Goal: Task Accomplishment & Management: Use online tool/utility

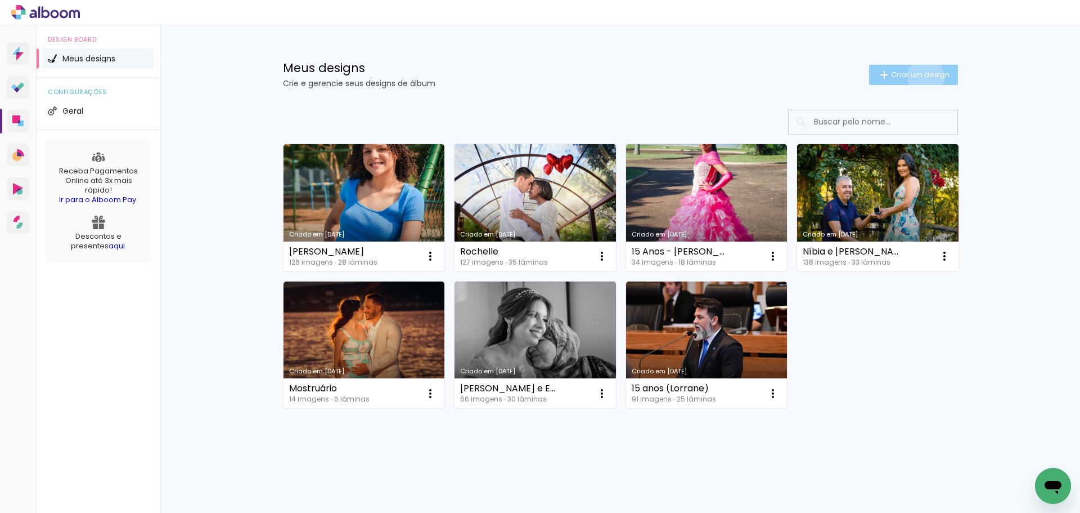
click at [919, 77] on span "Criar um design" at bounding box center [920, 74] width 59 height 7
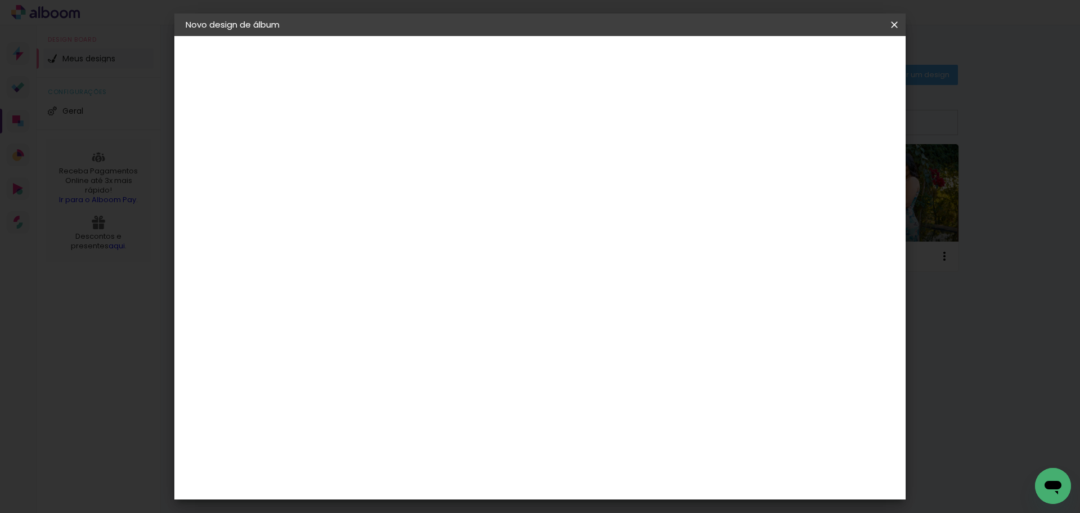
click at [370, 144] on input at bounding box center [370, 150] width 0 height 17
drag, startPoint x: 645, startPoint y: 165, endPoint x: 636, endPoint y: 148, distance: 19.1
click at [0, 0] on paper-input-container "Título do álbum" at bounding box center [0, 0] width 0 height 0
click at [370, 147] on input at bounding box center [370, 150] width 0 height 17
type input "[PERSON_NAME] (Rogério)"
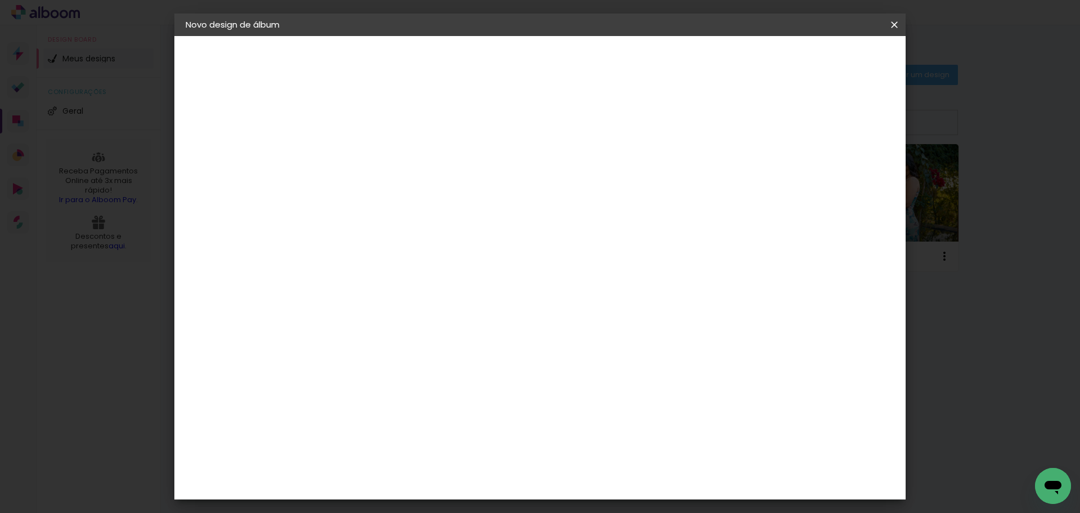
type paper-input "[PERSON_NAME] (Rogério)"
click at [0, 0] on slot "Avançar" at bounding box center [0, 0] width 0 height 0
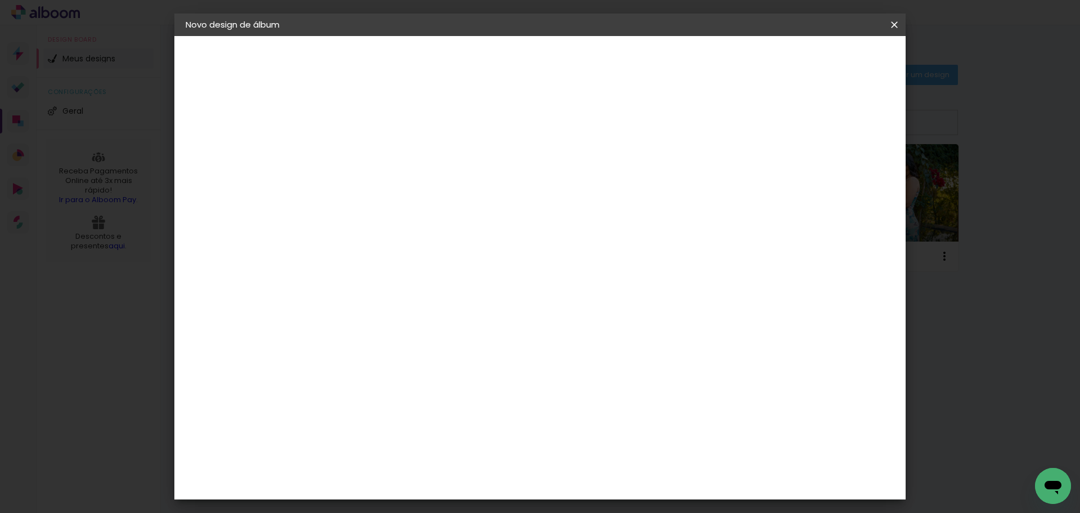
scroll to position [281, 0]
click at [524, 459] on span "30.5 × 40.6 cm" at bounding box center [505, 474] width 37 height 30
click at [0, 0] on slot "Avançar" at bounding box center [0, 0] width 0 height 0
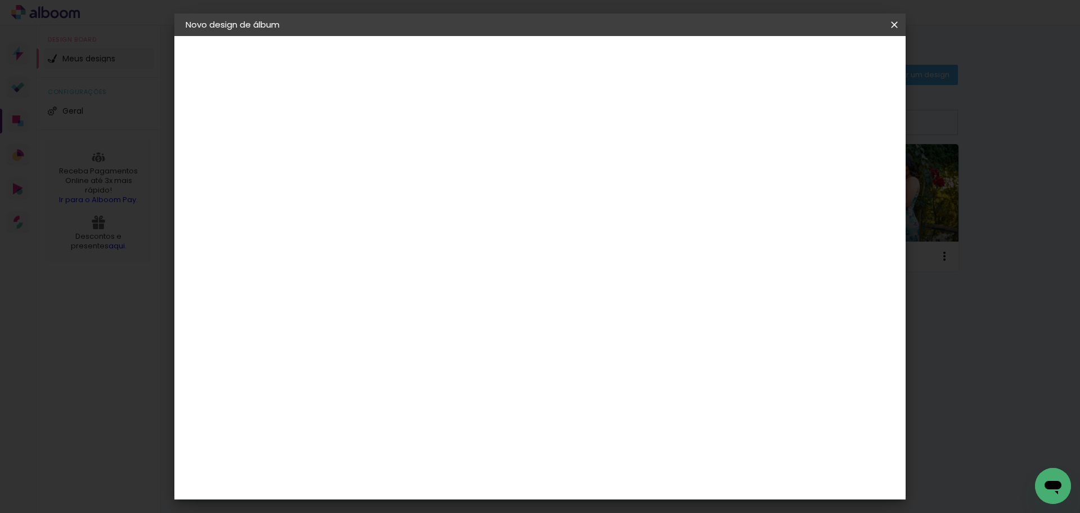
click at [662, 120] on div at bounding box center [657, 121] width 10 height 10
type paper-checkbox "on"
click at [725, 62] on span "Iniciar design" at bounding box center [699, 60] width 51 height 8
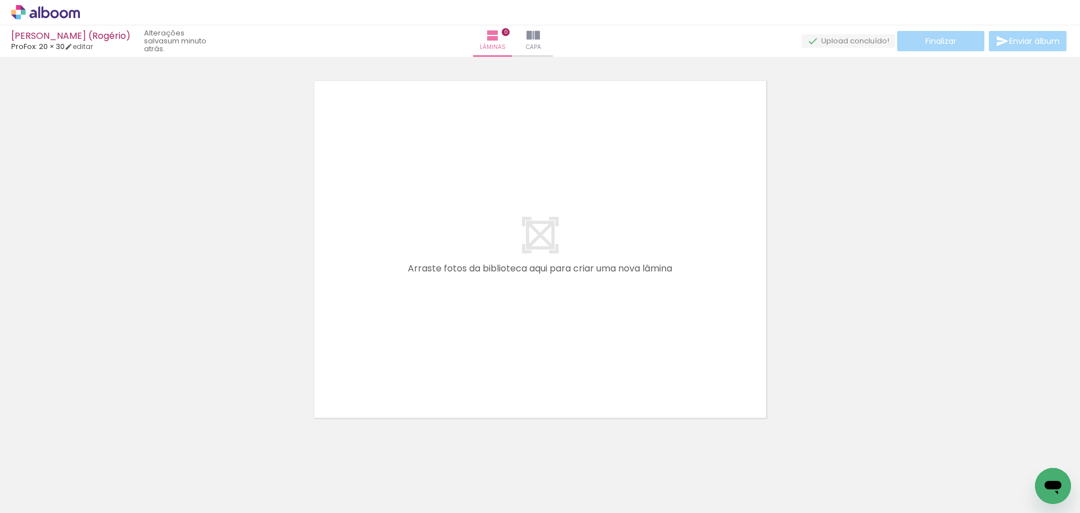
click at [438, 199] on quentale-layouter at bounding box center [540, 249] width 464 height 349
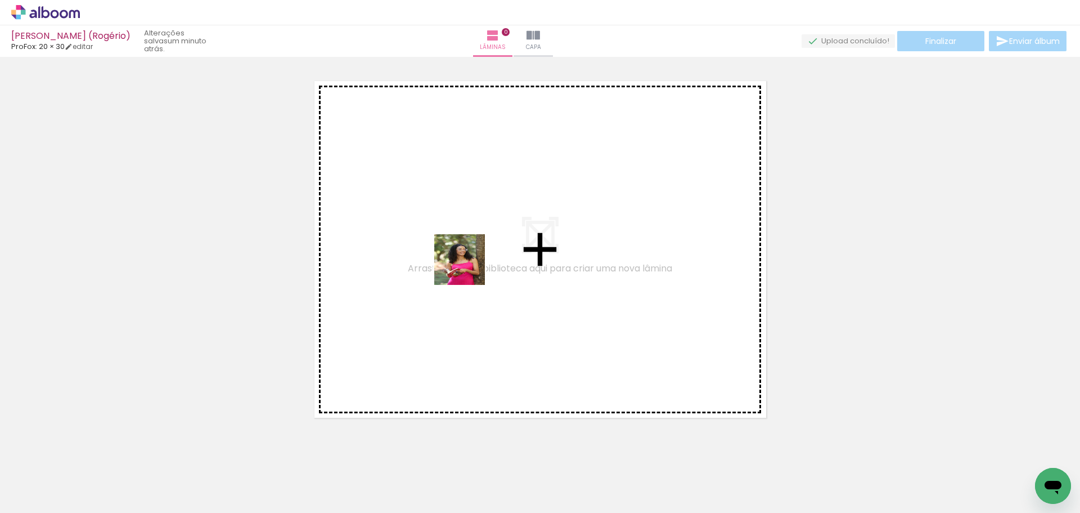
drag, startPoint x: 123, startPoint y: 485, endPoint x: 485, endPoint y: 250, distance: 432.0
click at [485, 250] on quentale-workspace at bounding box center [540, 256] width 1080 height 513
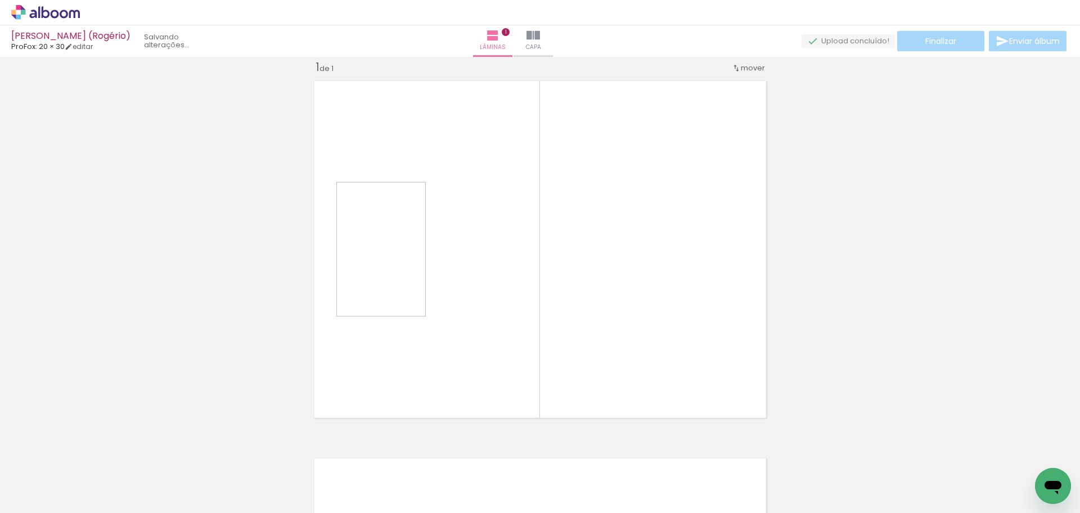
scroll to position [15, 0]
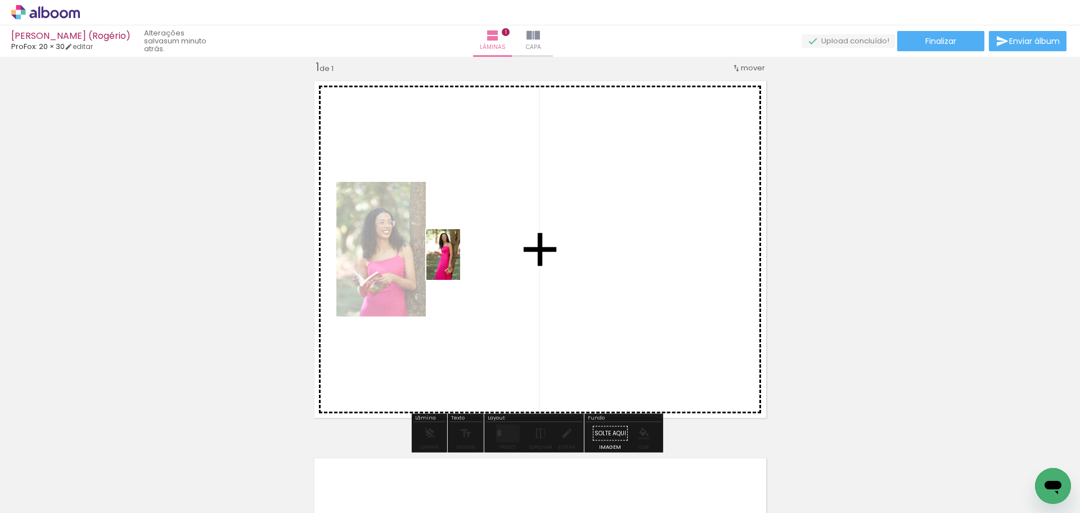
drag, startPoint x: 191, startPoint y: 470, endPoint x: 460, endPoint y: 263, distance: 339.4
click at [460, 263] on quentale-workspace at bounding box center [540, 256] width 1080 height 513
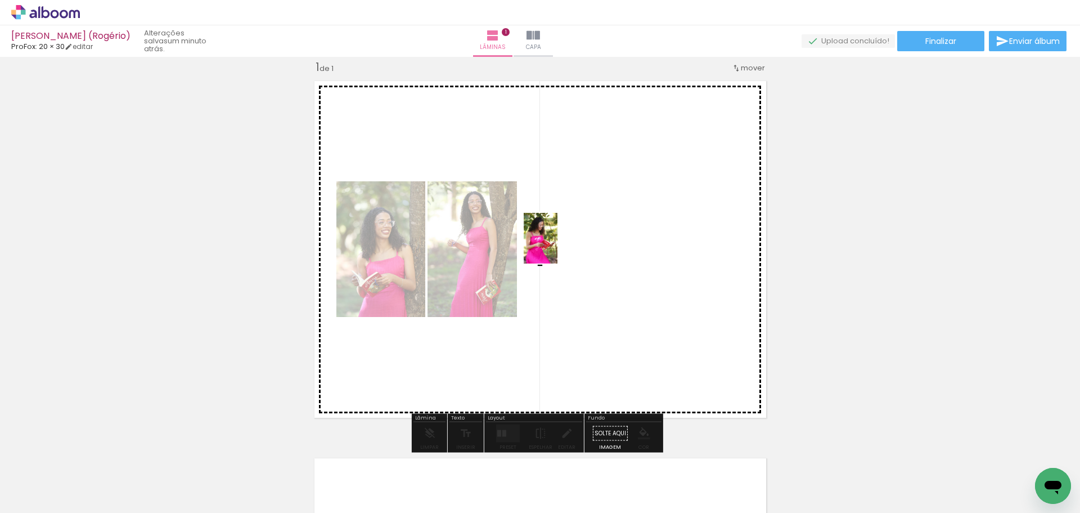
drag, startPoint x: 268, startPoint y: 470, endPoint x: 558, endPoint y: 246, distance: 365.9
click at [558, 246] on quentale-workspace at bounding box center [540, 256] width 1080 height 513
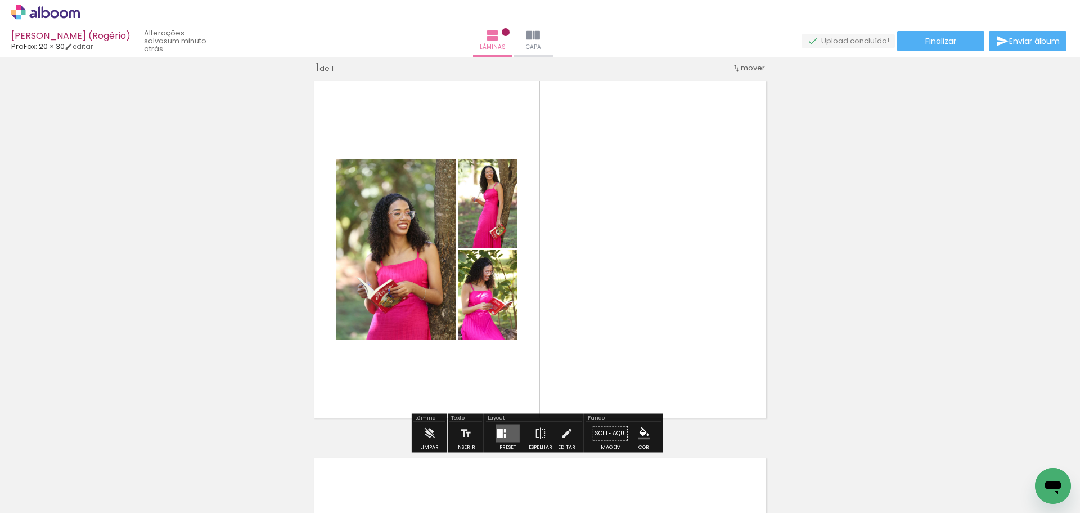
click at [591, 268] on quentale-layouter at bounding box center [540, 249] width 464 height 349
click at [499, 438] on quentale-layouter at bounding box center [508, 433] width 24 height 18
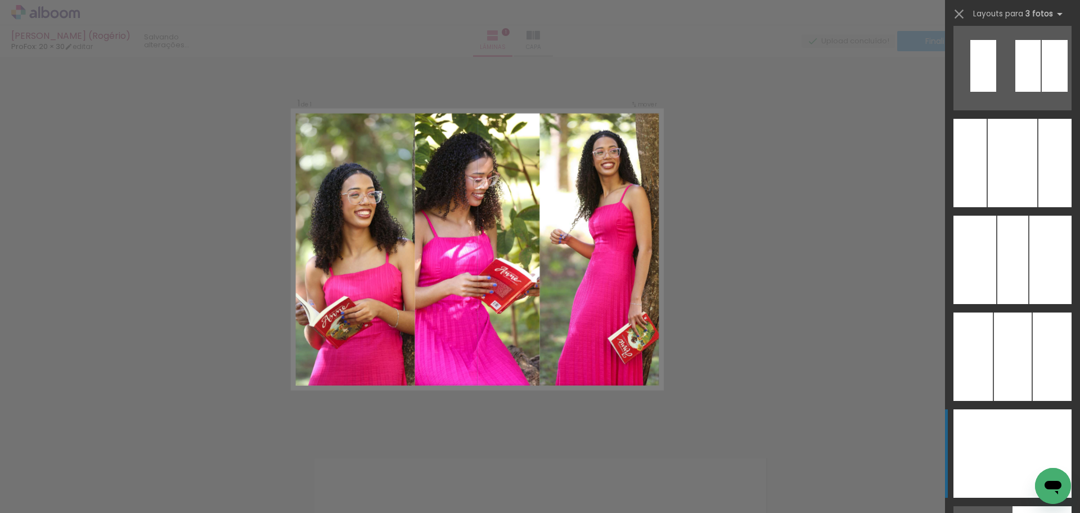
scroll to position [2363, 0]
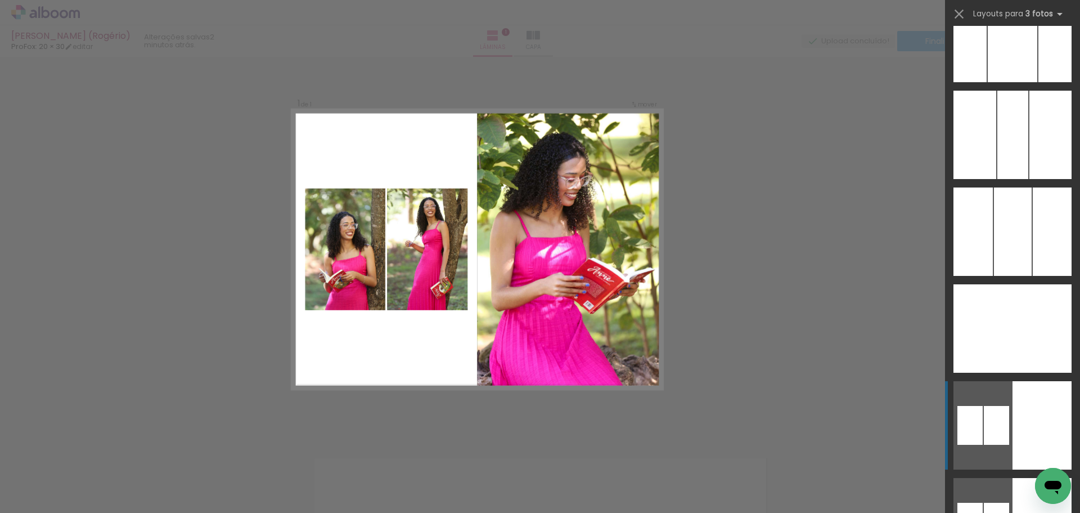
click at [1030, 179] on div at bounding box center [1051, 135] width 42 height 88
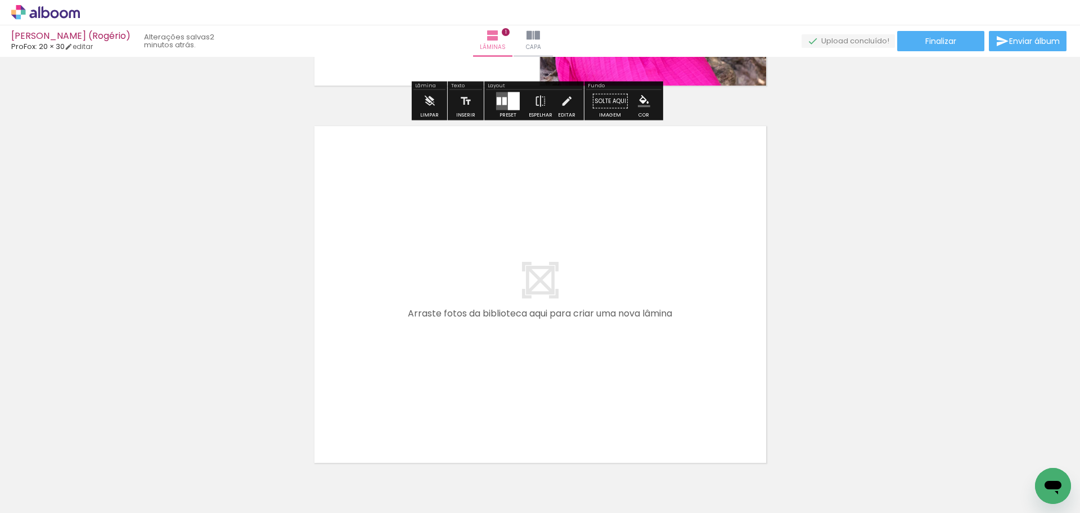
scroll to position [408, 0]
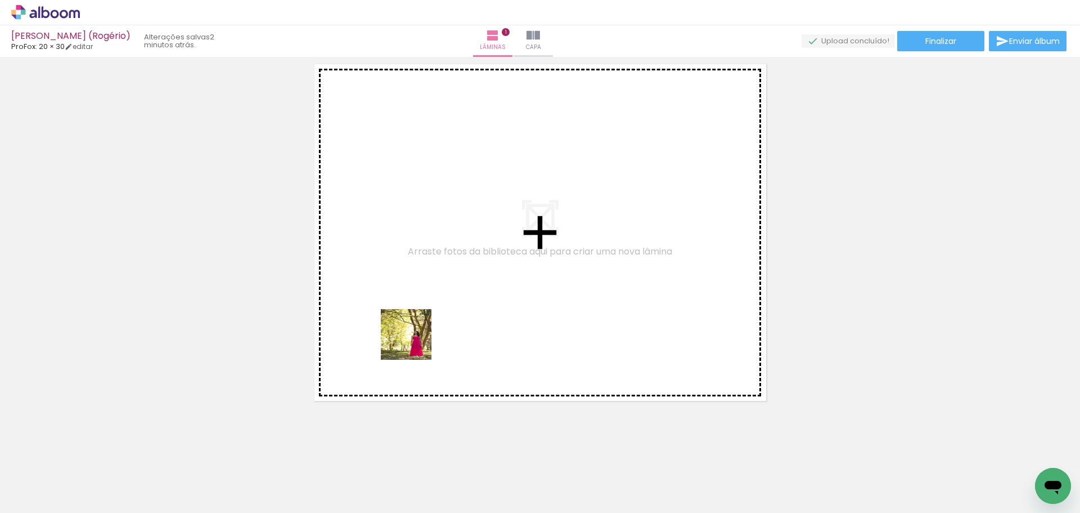
drag, startPoint x: 348, startPoint y: 460, endPoint x: 432, endPoint y: 401, distance: 102.6
click at [433, 255] on quentale-workspace at bounding box center [540, 256] width 1080 height 513
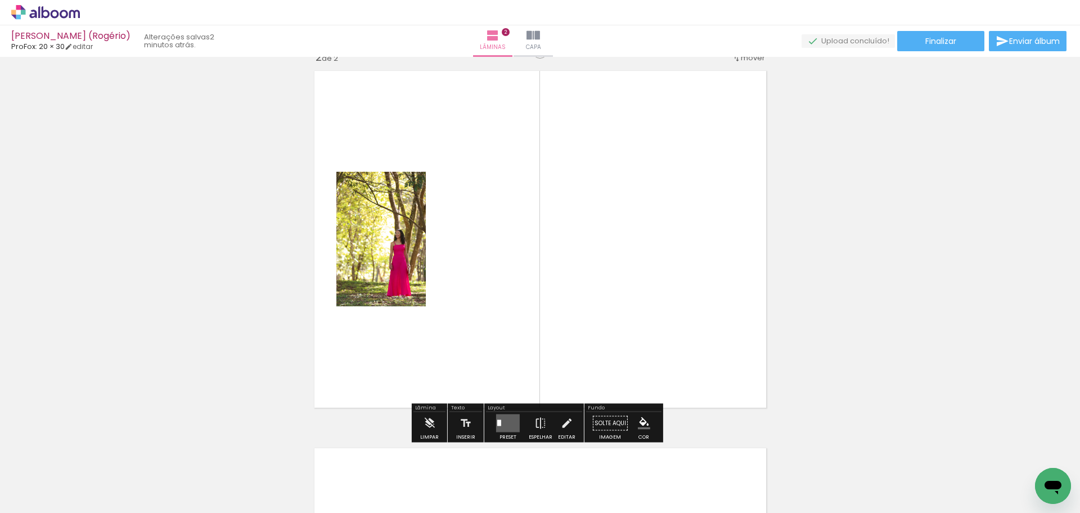
scroll to position [392, 0]
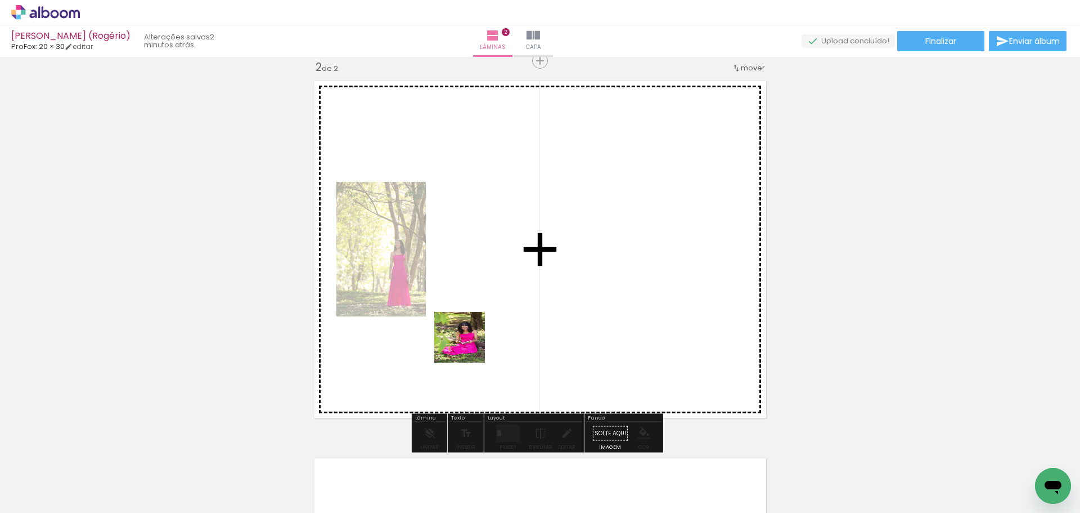
drag, startPoint x: 387, startPoint y: 461, endPoint x: 507, endPoint y: 276, distance: 220.7
click at [507, 276] on quentale-workspace at bounding box center [540, 256] width 1080 height 513
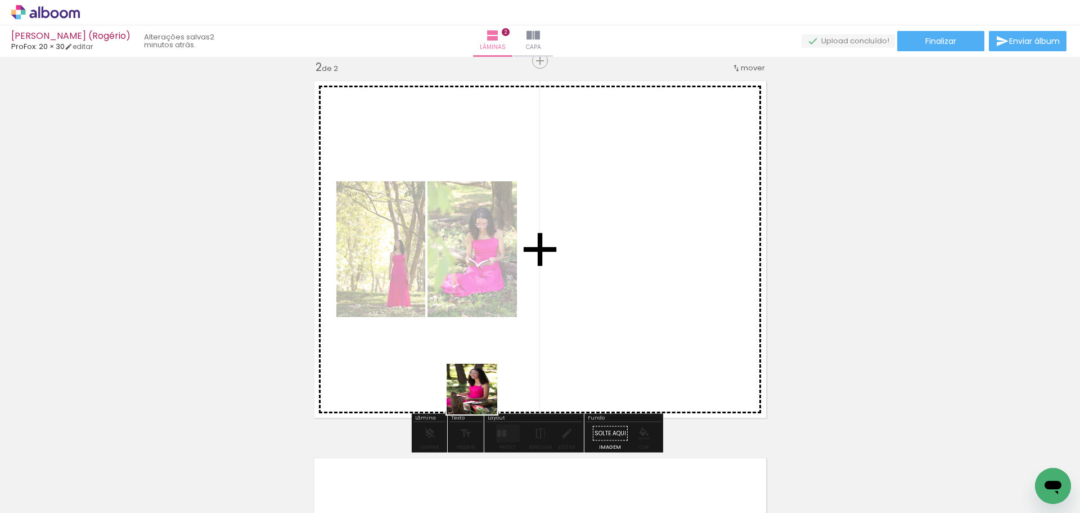
drag, startPoint x: 435, startPoint y: 483, endPoint x: 583, endPoint y: 235, distance: 288.9
click at [582, 236] on quentale-workspace at bounding box center [540, 256] width 1080 height 513
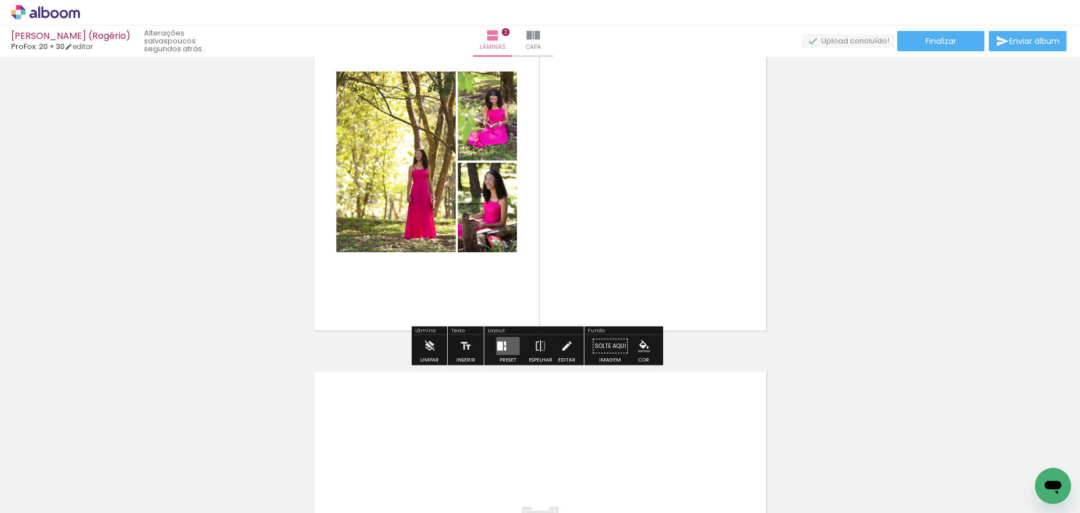
scroll to position [504, 0]
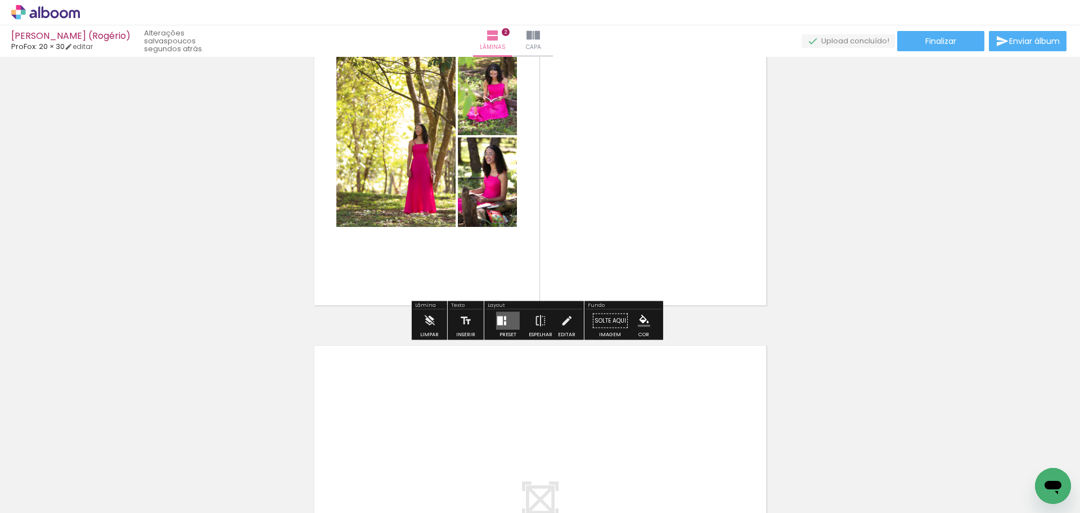
click at [512, 319] on quentale-layouter at bounding box center [508, 321] width 24 height 18
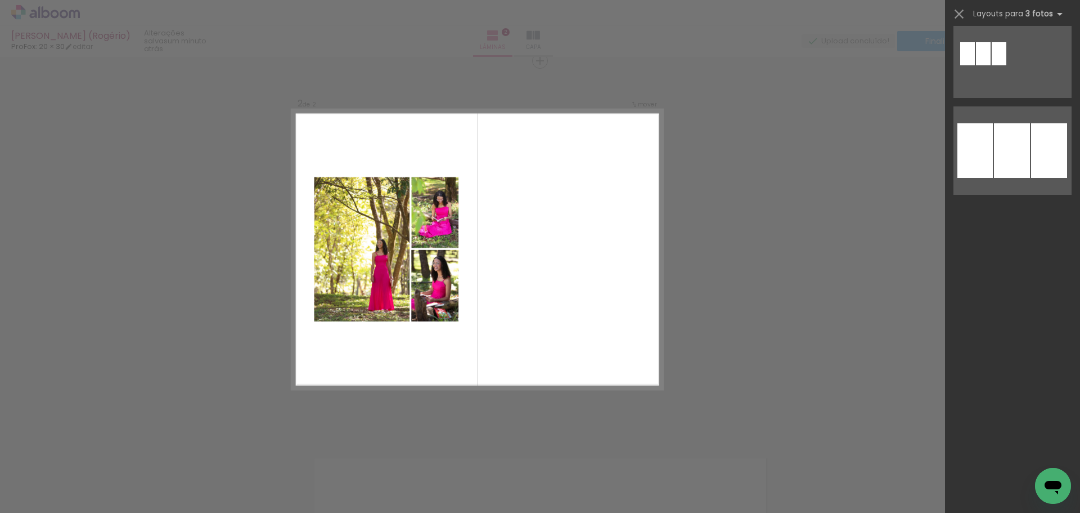
scroll to position [0, 0]
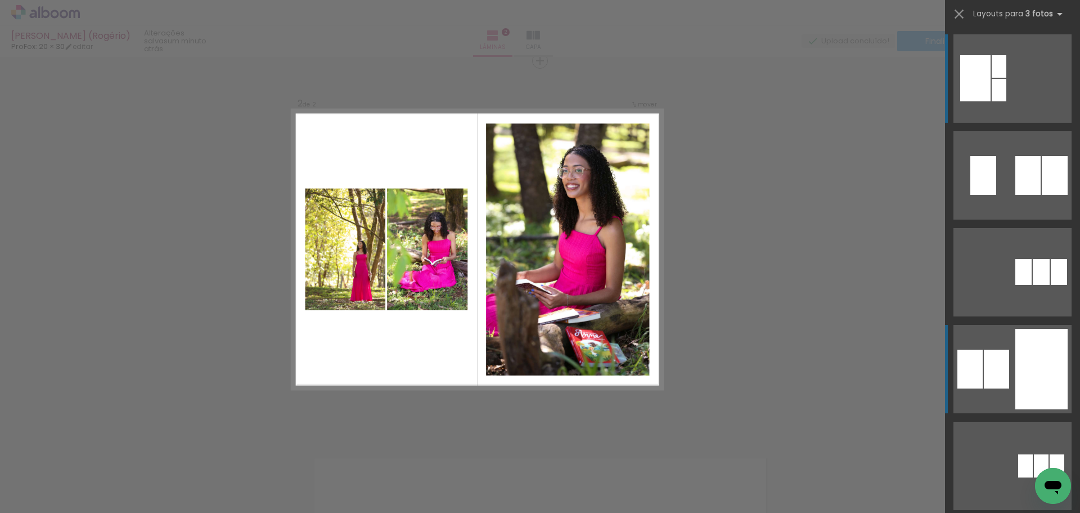
click at [1007, 219] on quentale-layouter at bounding box center [1013, 175] width 118 height 88
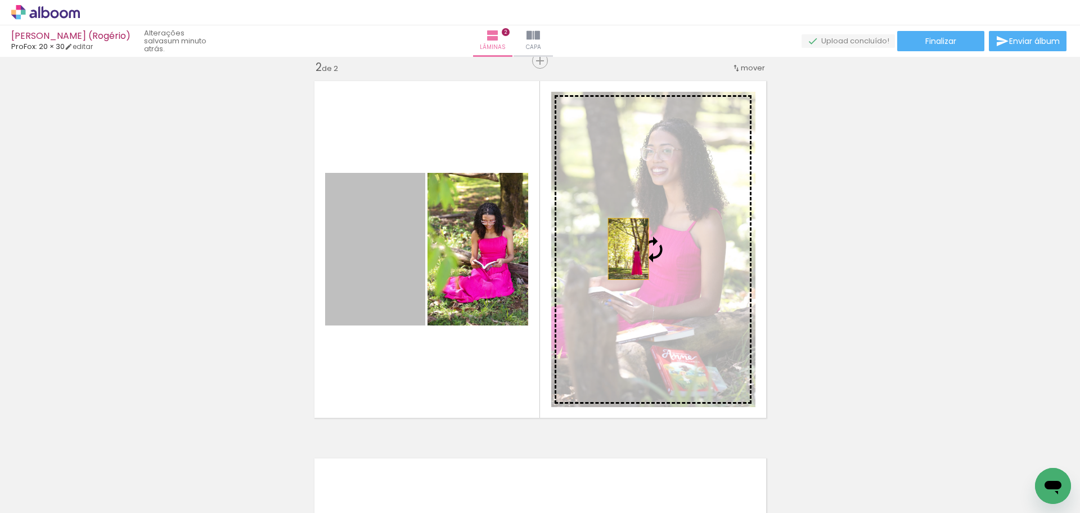
drag, startPoint x: 380, startPoint y: 276, endPoint x: 636, endPoint y: 247, distance: 258.2
click at [0, 0] on slot at bounding box center [0, 0] width 0 height 0
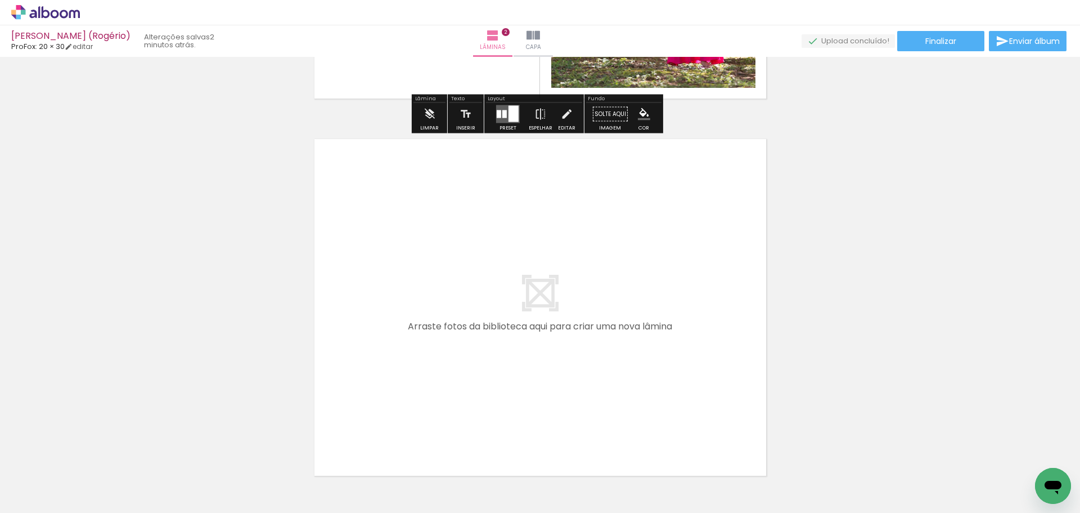
scroll to position [785, 0]
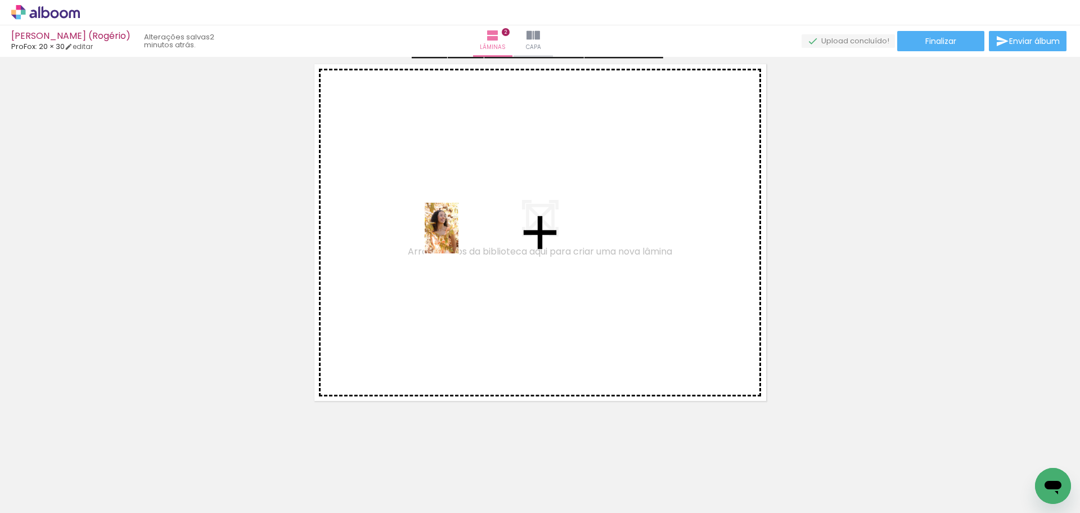
drag, startPoint x: 491, startPoint y: 474, endPoint x: 553, endPoint y: 418, distance: 84.1
click at [459, 236] on quentale-workspace at bounding box center [540, 256] width 1080 height 513
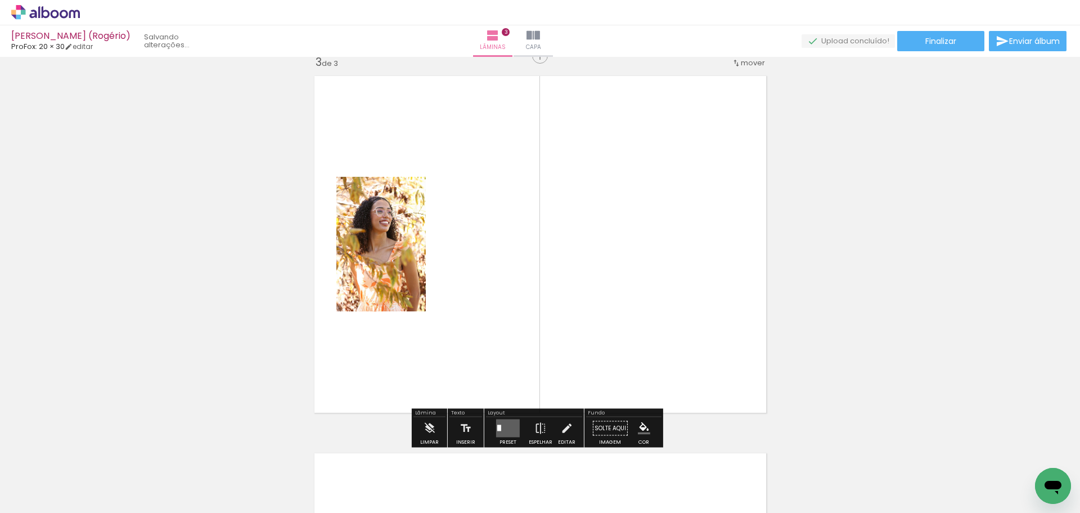
scroll to position [769, 0]
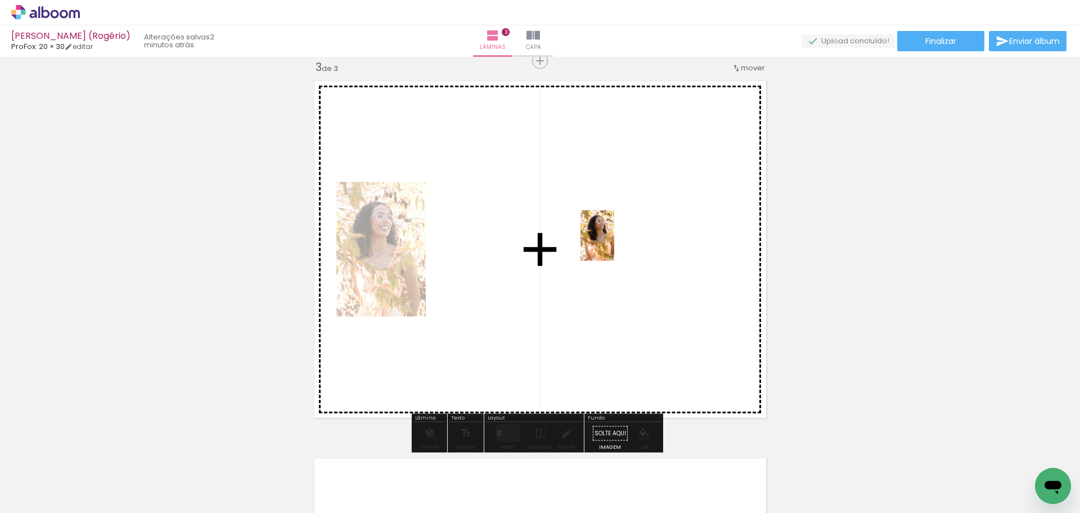
drag, startPoint x: 565, startPoint y: 489, endPoint x: 614, endPoint y: 244, distance: 250.7
click at [614, 244] on quentale-workspace at bounding box center [540, 256] width 1080 height 513
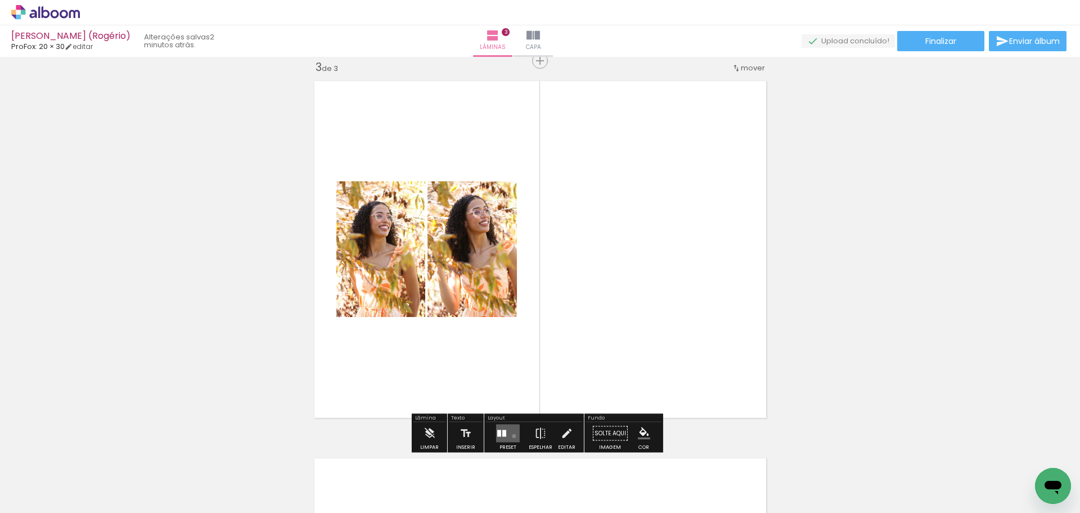
click at [511, 435] on quentale-layouter at bounding box center [508, 433] width 24 height 18
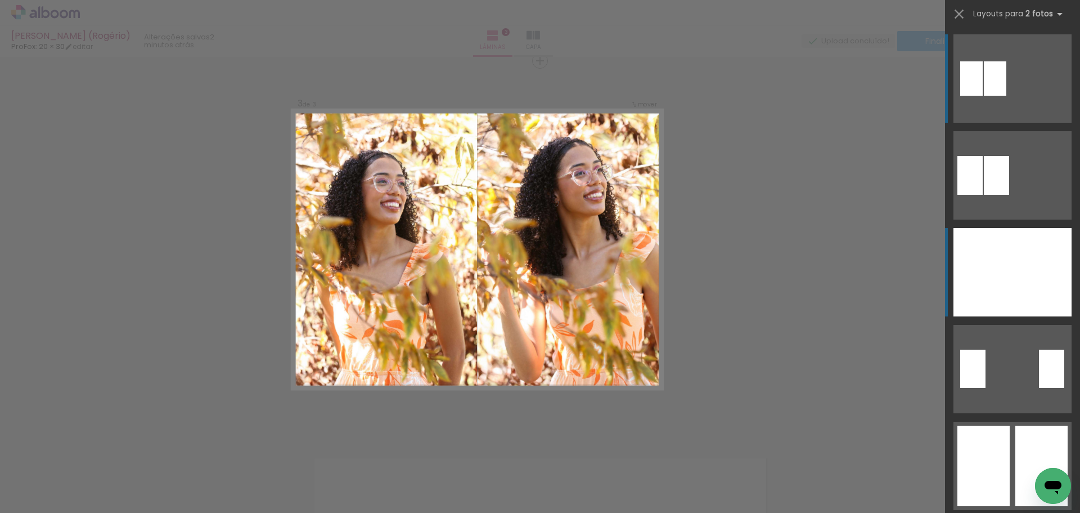
click at [984, 261] on div at bounding box center [983, 272] width 59 height 88
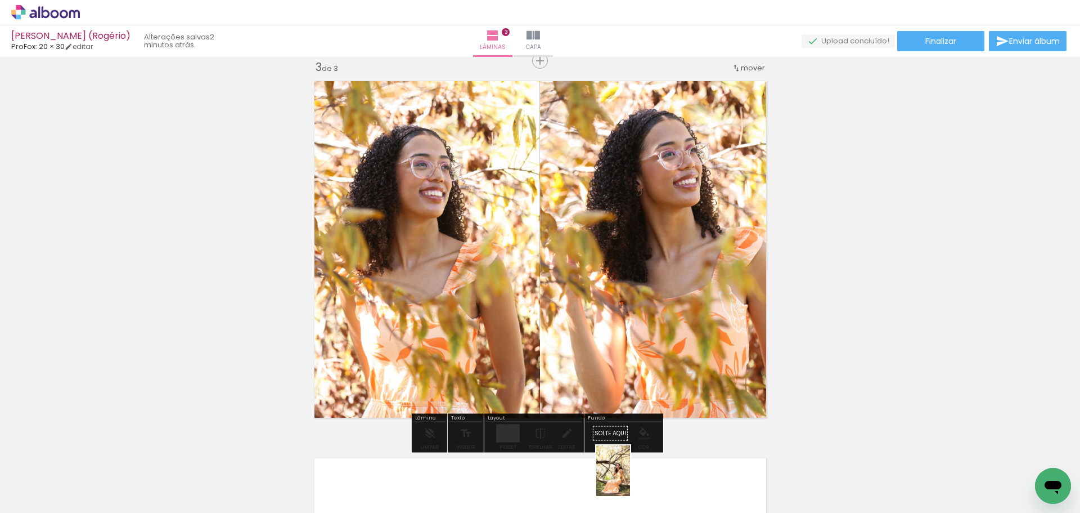
drag, startPoint x: 614, startPoint y: 480, endPoint x: 630, endPoint y: 480, distance: 16.3
click at [630, 480] on div at bounding box center [616, 475] width 37 height 56
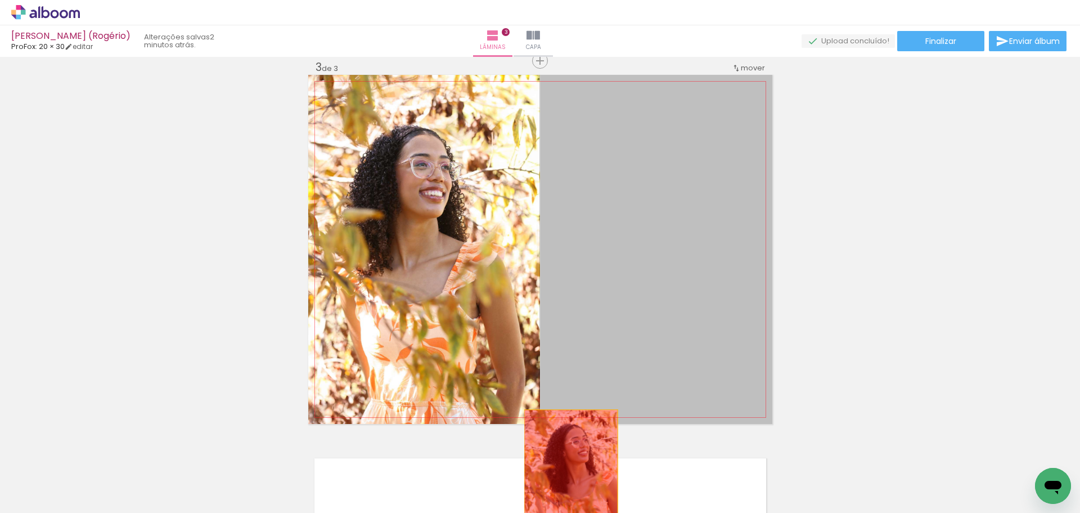
drag, startPoint x: 639, startPoint y: 315, endPoint x: 567, endPoint y: 479, distance: 179.9
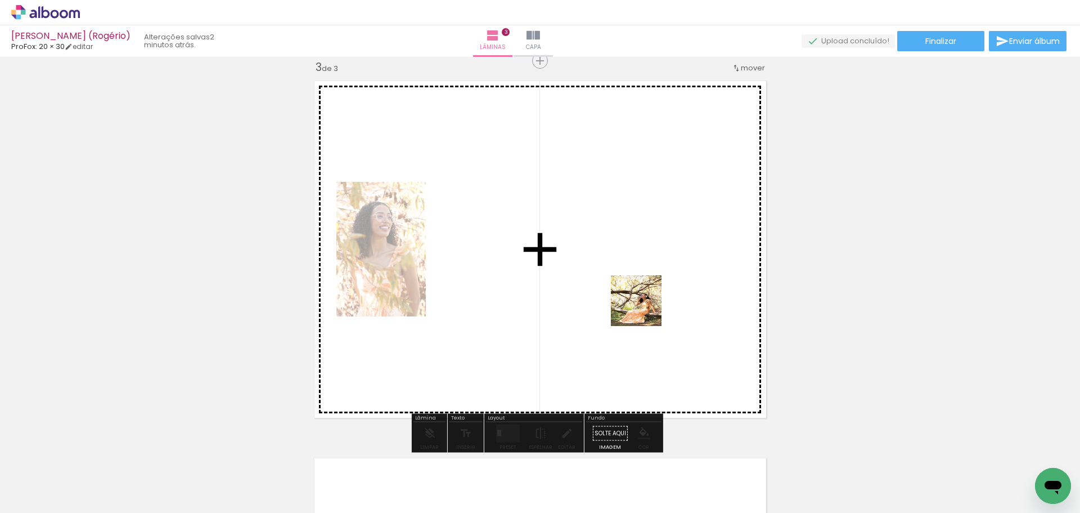
drag, startPoint x: 643, startPoint y: 347, endPoint x: 650, endPoint y: 271, distance: 76.3
click at [650, 271] on quentale-workspace at bounding box center [540, 256] width 1080 height 513
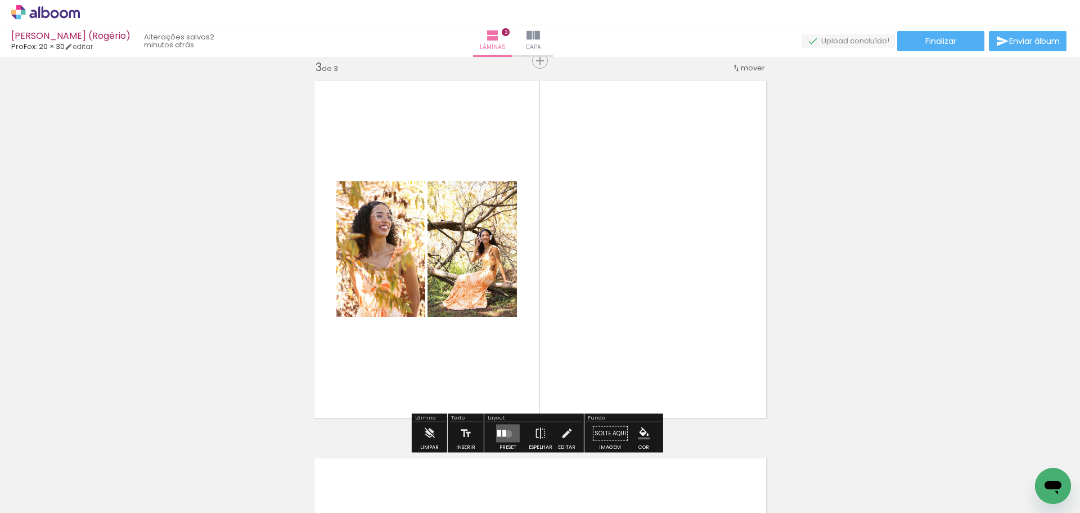
click at [506, 433] on quentale-layouter at bounding box center [508, 433] width 24 height 18
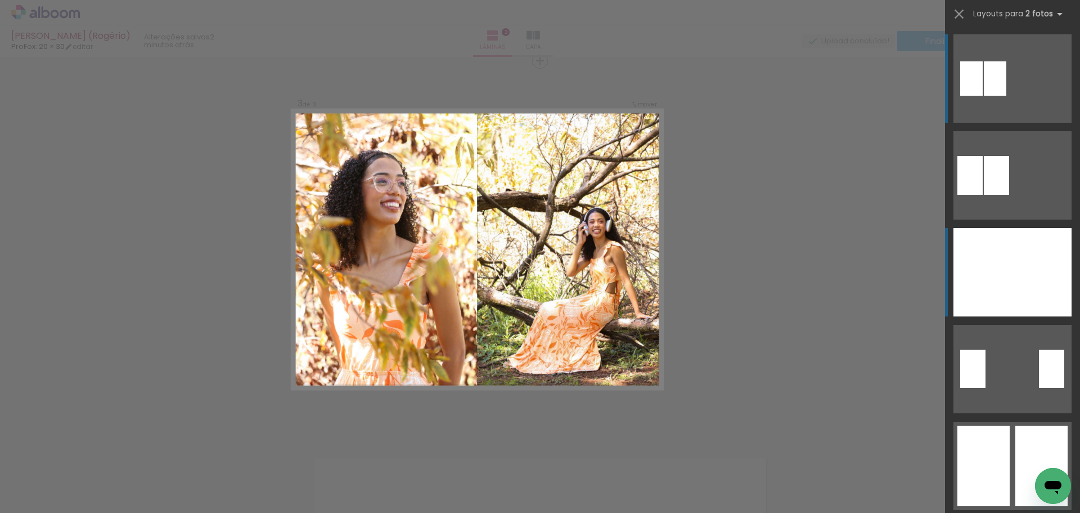
click at [1001, 259] on div at bounding box center [983, 272] width 59 height 88
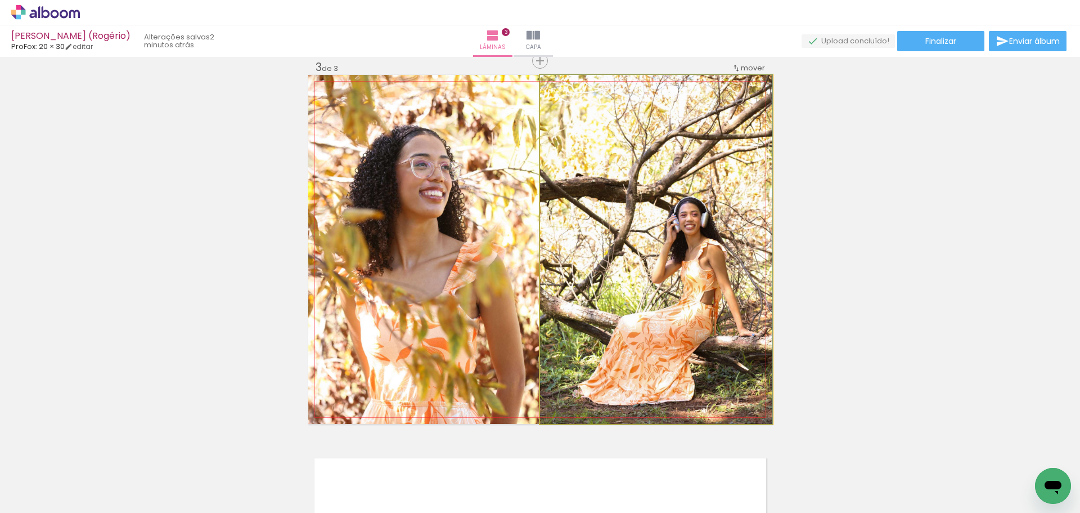
drag, startPoint x: 702, startPoint y: 284, endPoint x: 685, endPoint y: 243, distance: 43.7
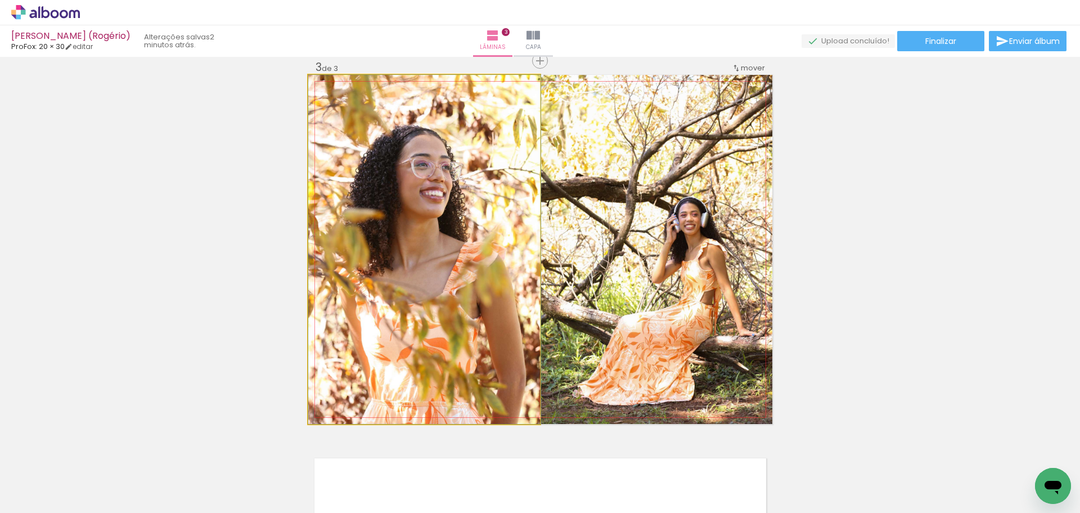
drag, startPoint x: 413, startPoint y: 295, endPoint x: 426, endPoint y: 295, distance: 13.5
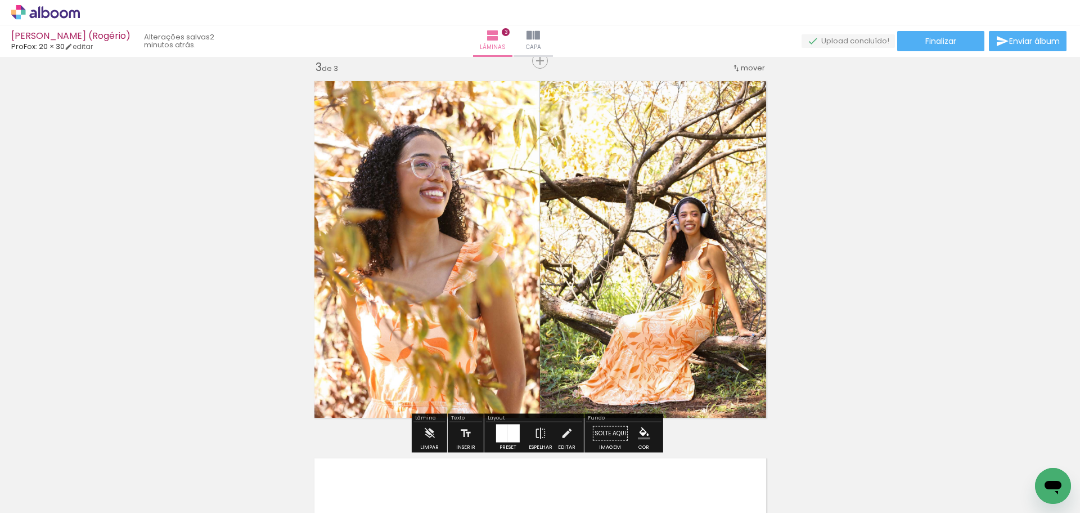
click at [808, 288] on div "Inserir lâmina 1 de 3 Inserir lâmina 2 de 3 Inserir lâmina 3 de 3" at bounding box center [540, 46] width 1080 height 1508
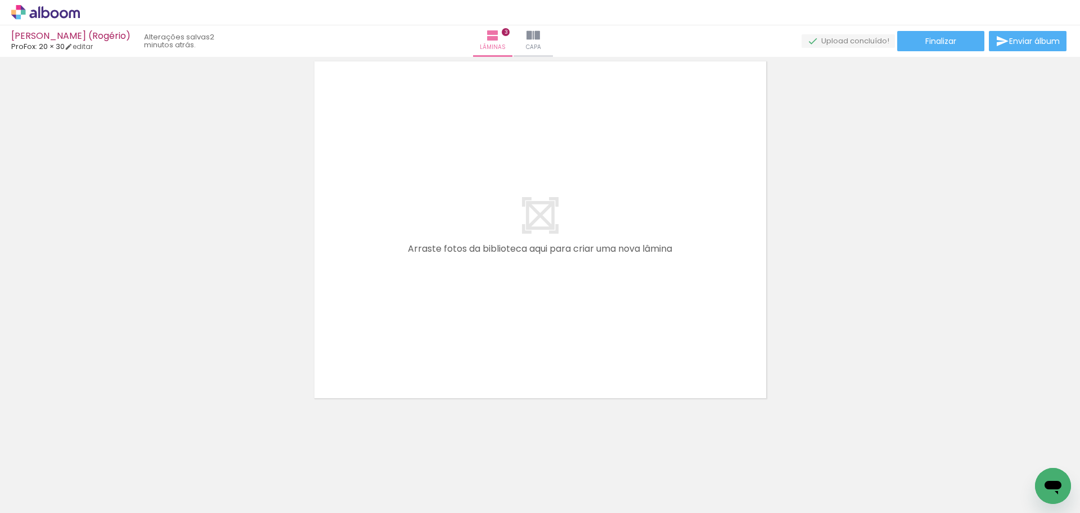
scroll to position [1166, 0]
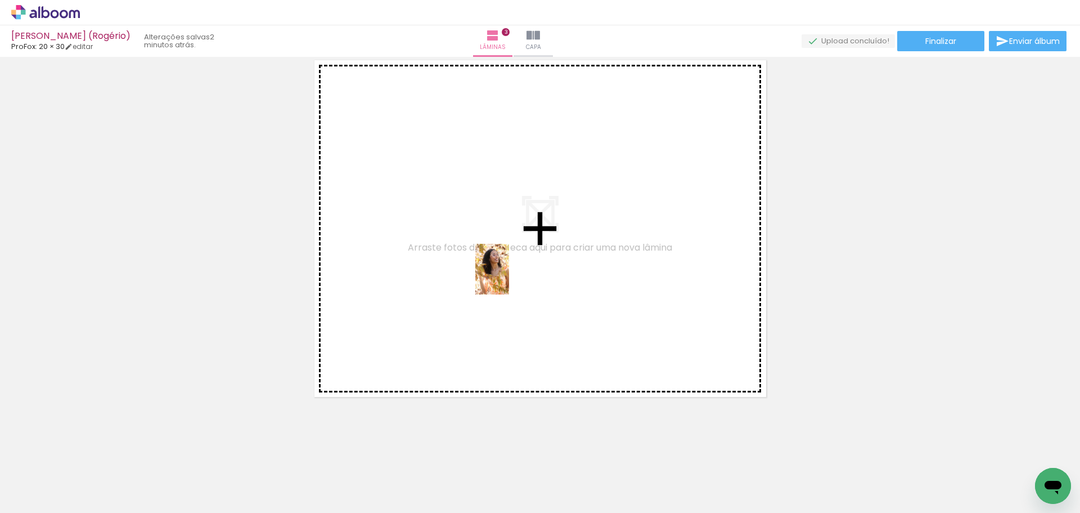
drag, startPoint x: 561, startPoint y: 468, endPoint x: 509, endPoint y: 277, distance: 197.1
click at [509, 277] on quentale-workspace at bounding box center [540, 256] width 1080 height 513
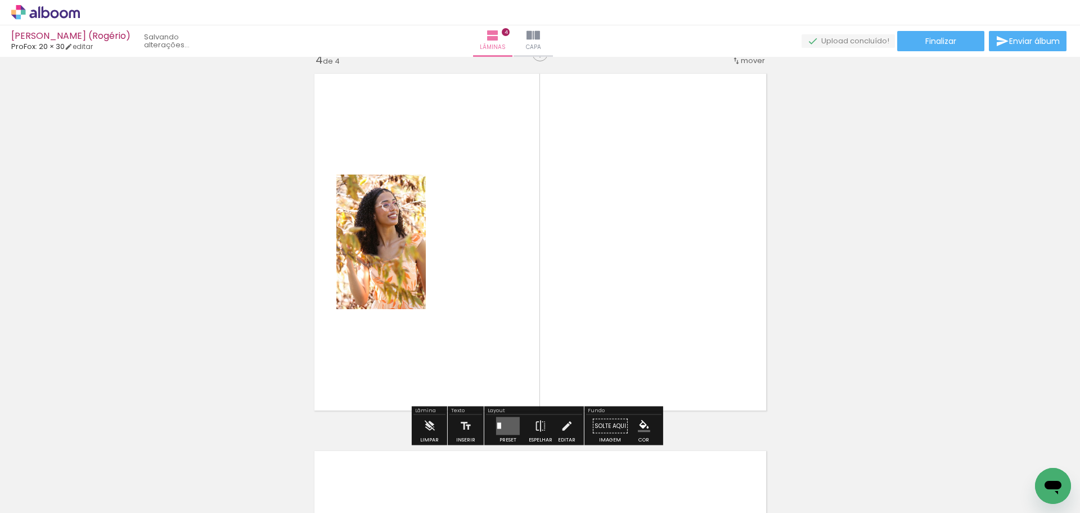
scroll to position [1146, 0]
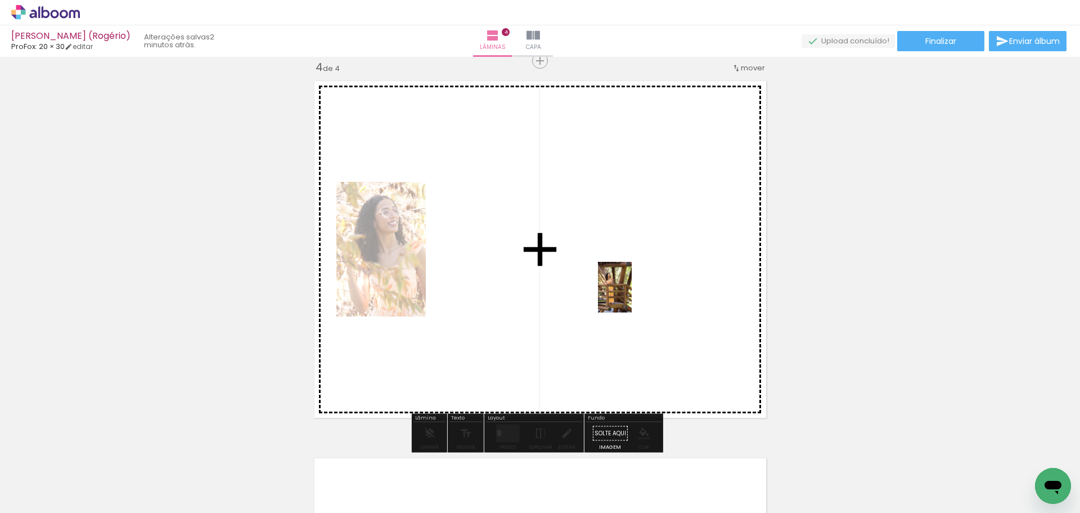
drag, startPoint x: 687, startPoint y: 465, endPoint x: 632, endPoint y: 295, distance: 178.6
click at [632, 295] on quentale-workspace at bounding box center [540, 256] width 1080 height 513
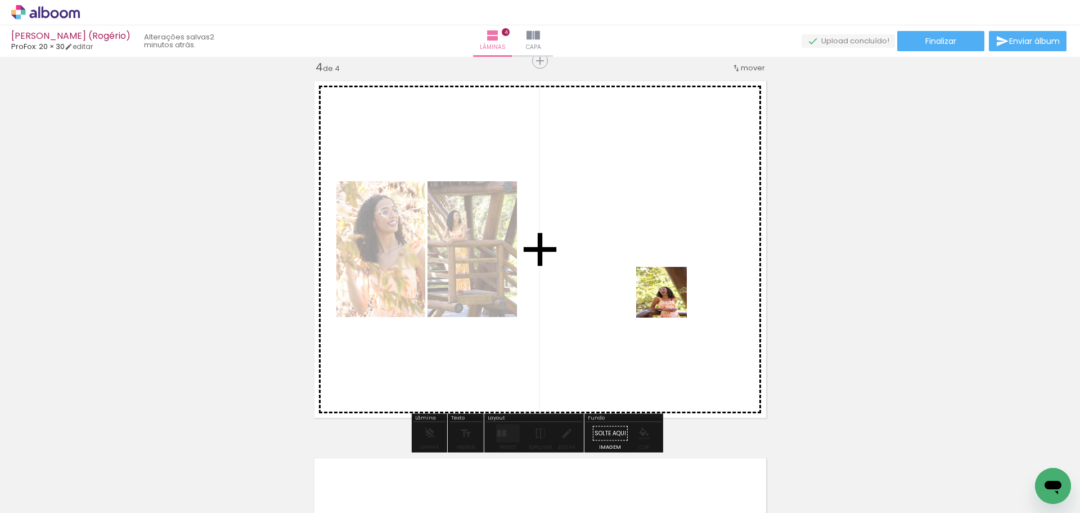
drag, startPoint x: 718, startPoint y: 392, endPoint x: 720, endPoint y: 378, distance: 14.7
click at [666, 288] on quentale-workspace at bounding box center [540, 256] width 1080 height 513
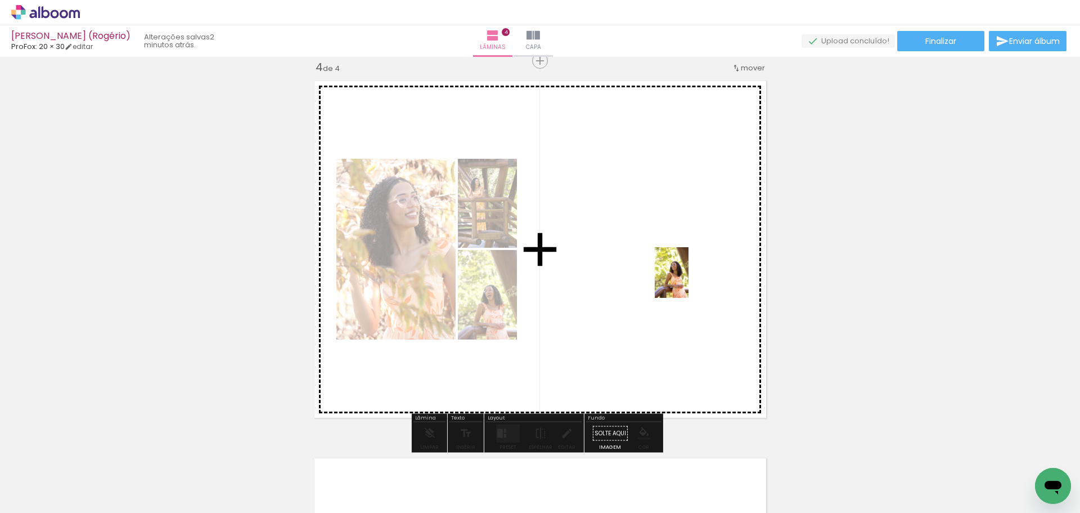
drag, startPoint x: 802, startPoint y: 471, endPoint x: 689, endPoint y: 281, distance: 222.0
click at [689, 281] on quentale-workspace at bounding box center [540, 256] width 1080 height 513
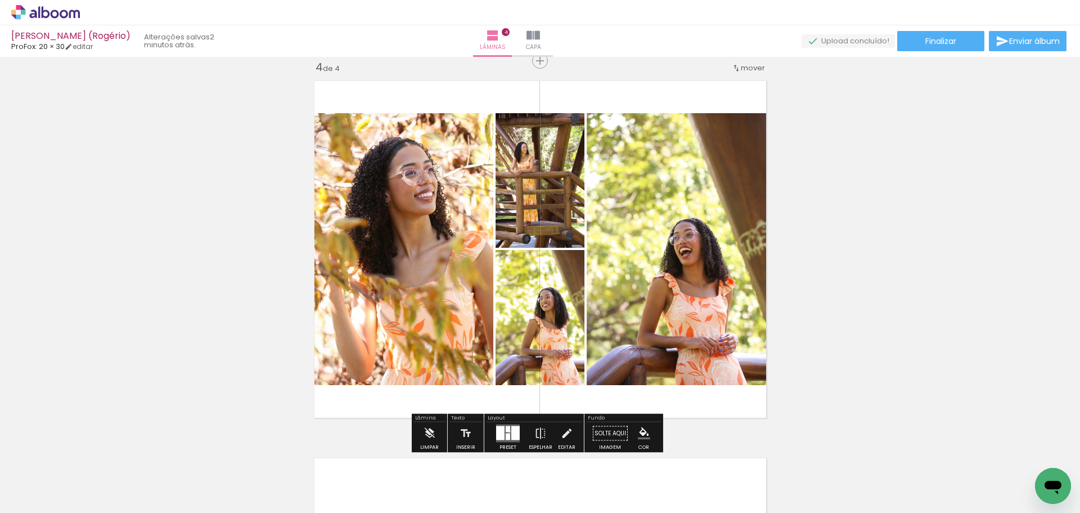
click at [507, 431] on div at bounding box center [508, 429] width 5 height 6
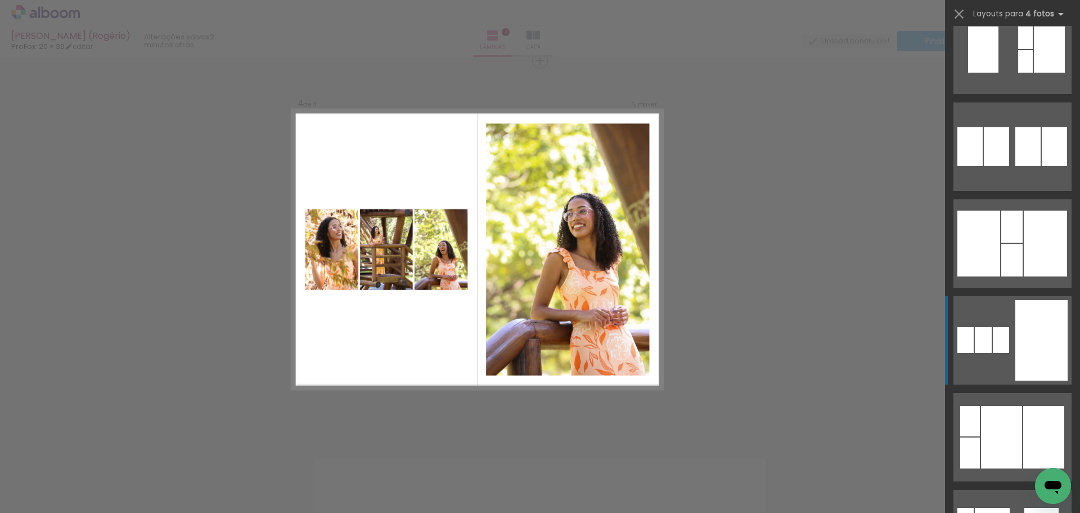
scroll to position [1013, 0]
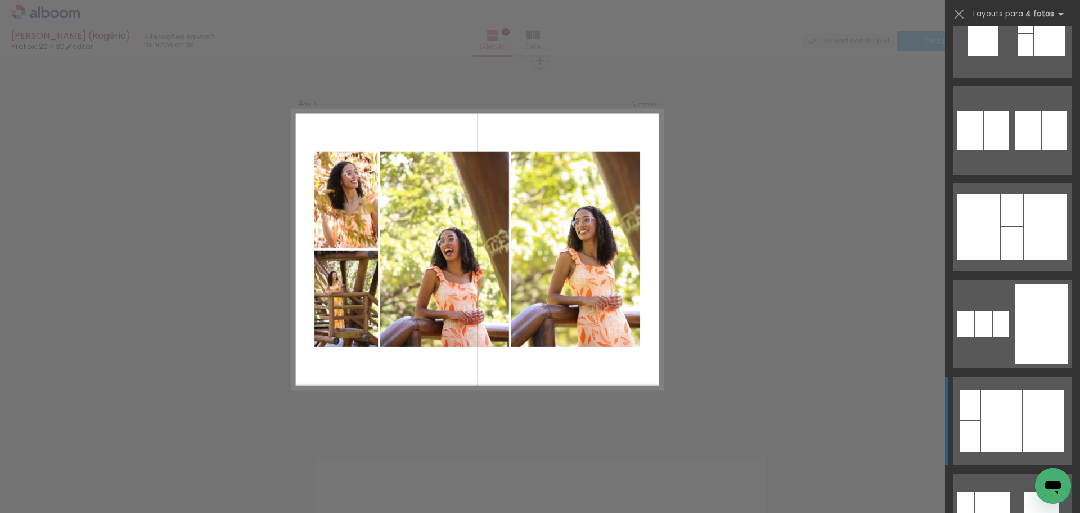
click at [1000, 411] on div at bounding box center [1001, 420] width 41 height 62
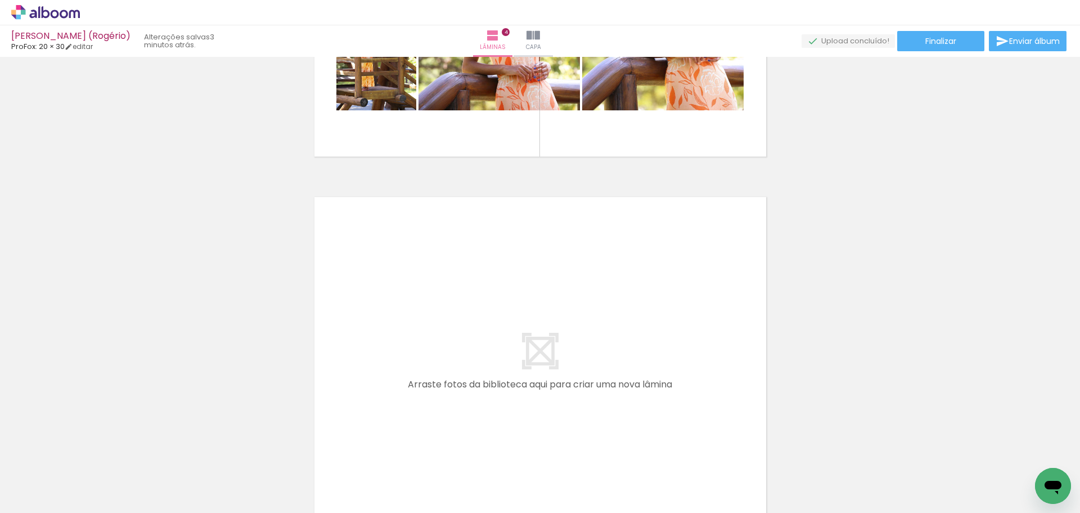
scroll to position [1427, 0]
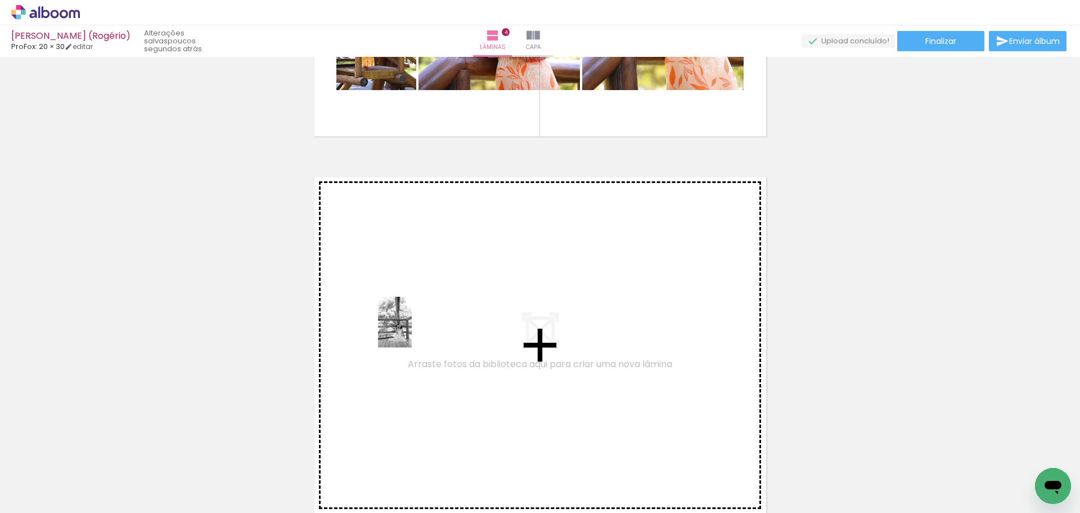
drag, startPoint x: 410, startPoint y: 485, endPoint x: 412, endPoint y: 330, distance: 154.7
click at [412, 330] on quentale-workspace at bounding box center [540, 256] width 1080 height 513
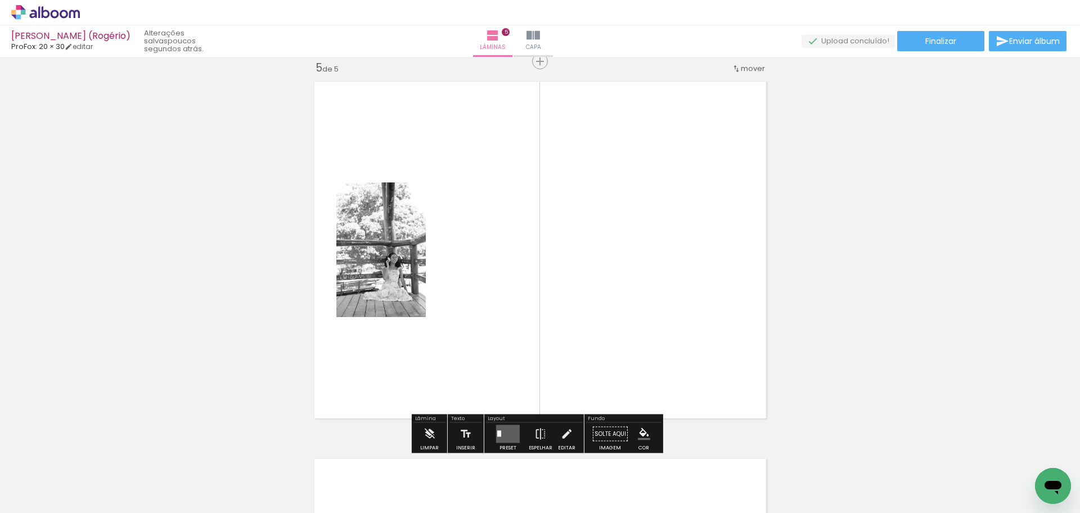
scroll to position [1522, 0]
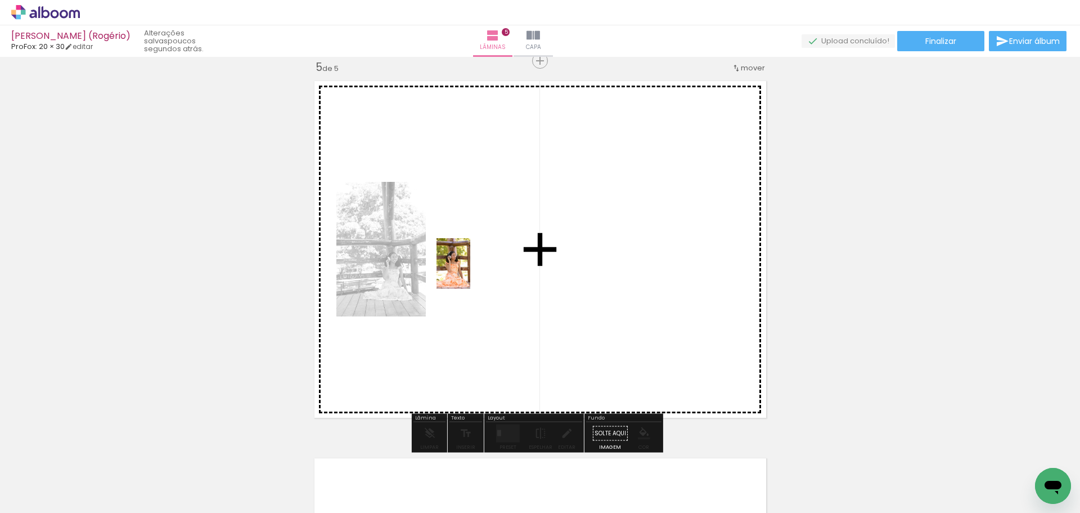
drag, startPoint x: 470, startPoint y: 473, endPoint x: 470, endPoint y: 257, distance: 216.1
click at [470, 257] on quentale-workspace at bounding box center [540, 256] width 1080 height 513
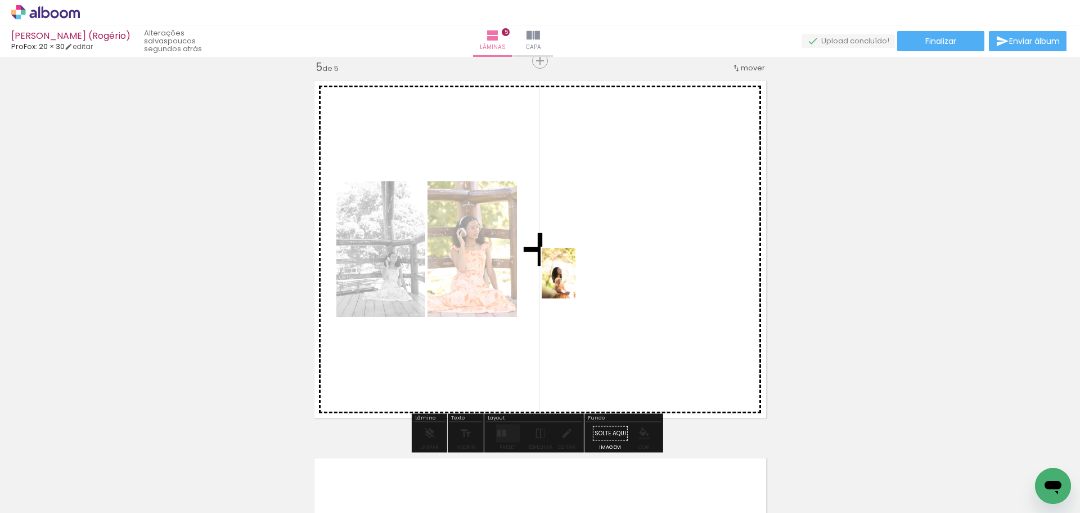
drag, startPoint x: 533, startPoint y: 477, endPoint x: 576, endPoint y: 281, distance: 200.4
click at [576, 281] on quentale-workspace at bounding box center [540, 256] width 1080 height 513
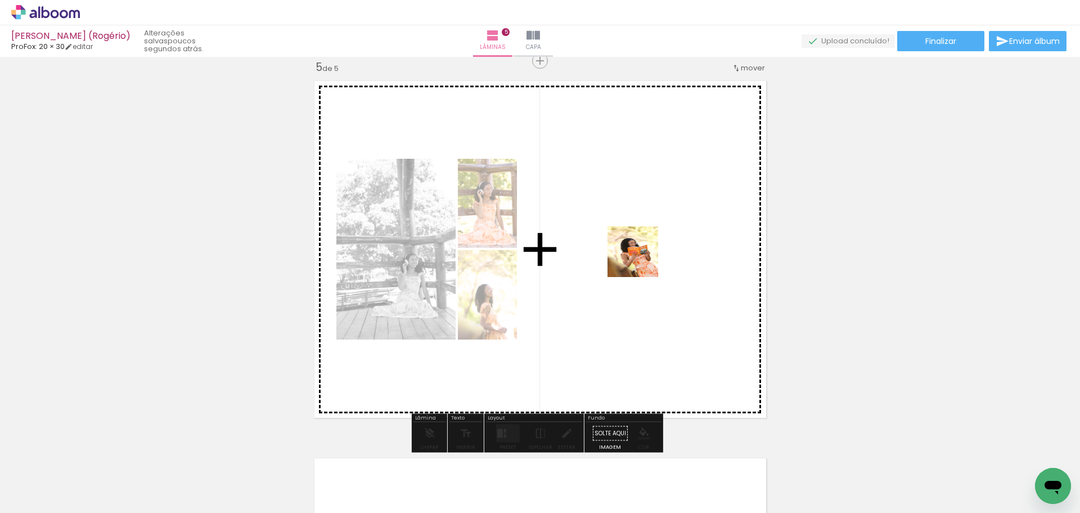
drag, startPoint x: 591, startPoint y: 496, endPoint x: 641, endPoint y: 259, distance: 242.2
click at [641, 259] on quentale-workspace at bounding box center [540, 256] width 1080 height 513
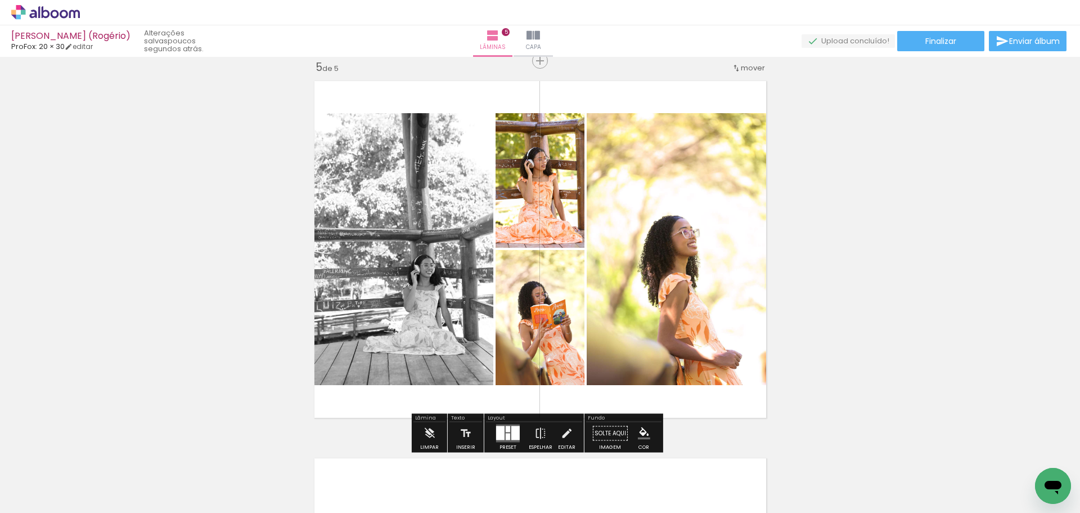
click at [514, 431] on div at bounding box center [515, 433] width 8 height 14
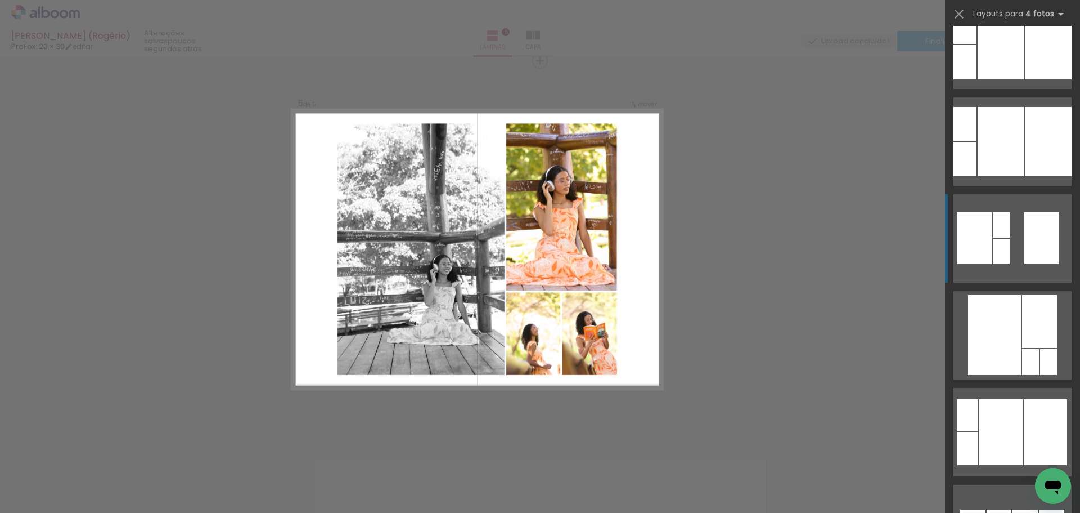
scroll to position [2025, 0]
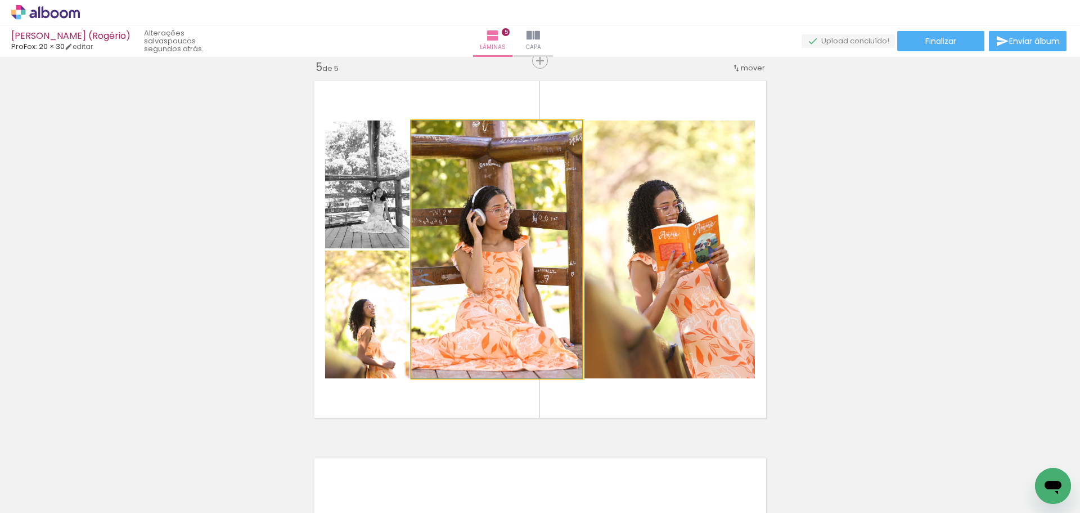
drag, startPoint x: 480, startPoint y: 275, endPoint x: 479, endPoint y: 254, distance: 20.9
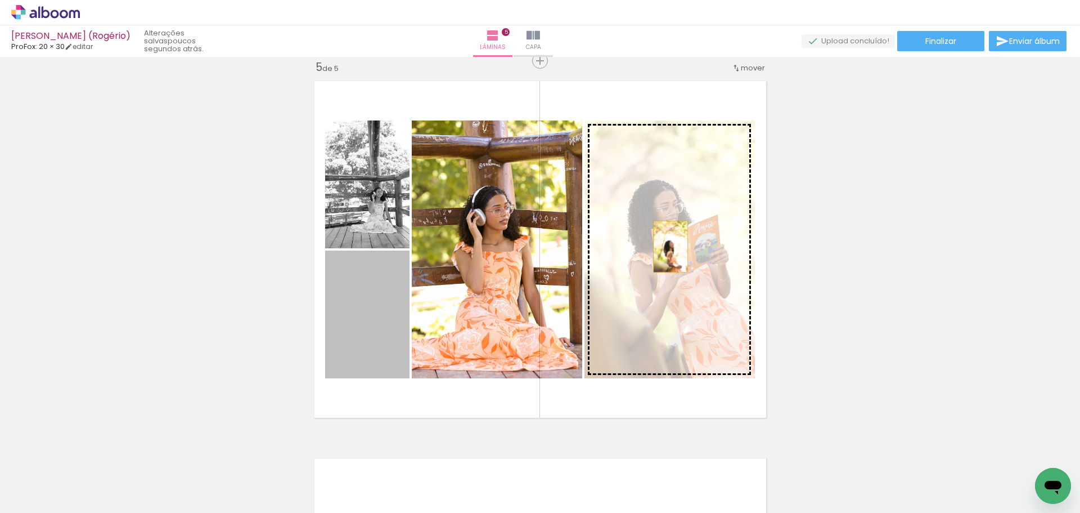
drag, startPoint x: 372, startPoint y: 348, endPoint x: 666, endPoint y: 246, distance: 311.4
click at [0, 0] on slot at bounding box center [0, 0] width 0 height 0
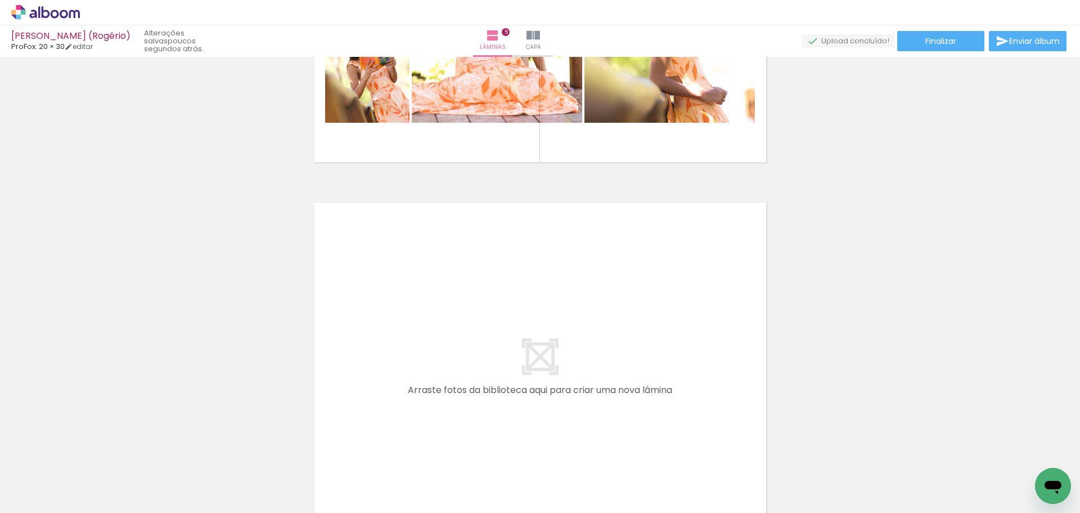
scroll to position [1804, 0]
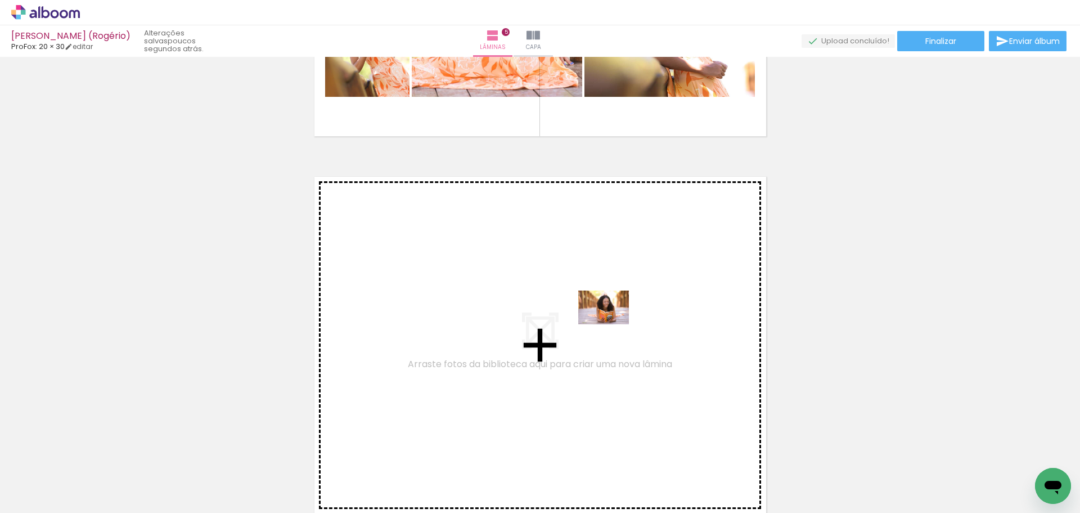
drag, startPoint x: 726, startPoint y: 479, endPoint x: 612, endPoint y: 324, distance: 192.3
click at [612, 324] on quentale-workspace at bounding box center [540, 256] width 1080 height 513
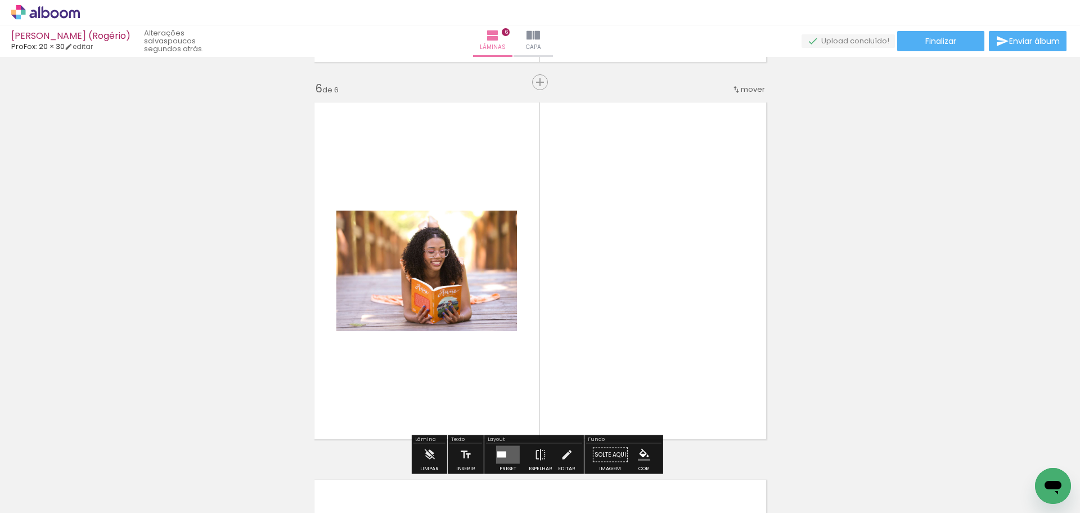
scroll to position [1899, 0]
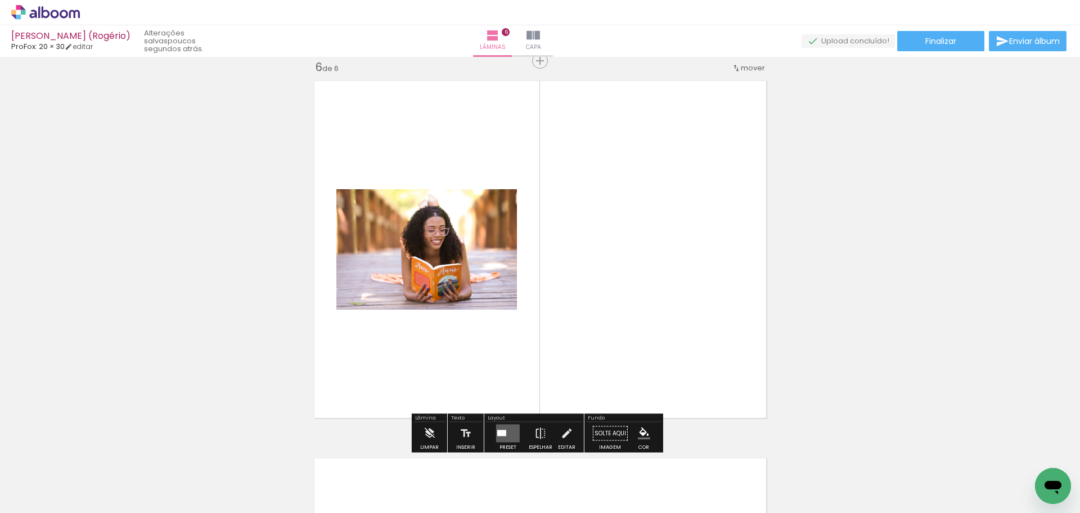
click at [498, 430] on div at bounding box center [501, 433] width 9 height 6
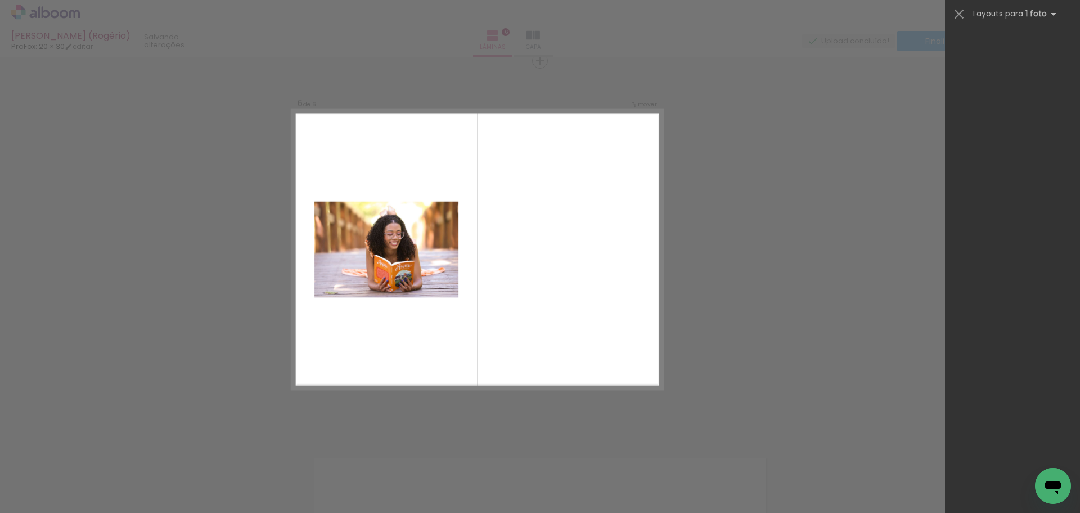
scroll to position [0, 0]
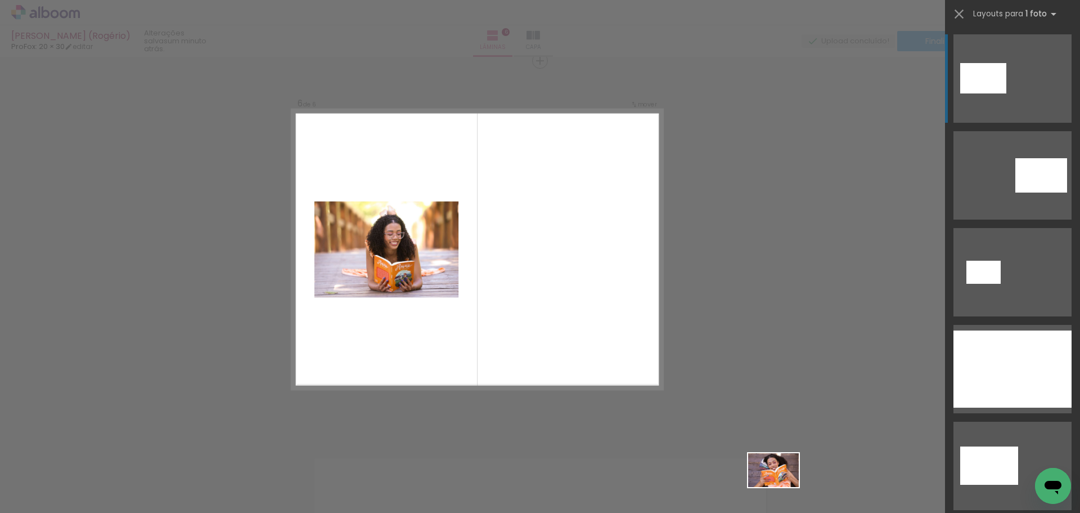
drag, startPoint x: 785, startPoint y: 475, endPoint x: 782, endPoint y: 487, distance: 12.1
click at [782, 487] on div at bounding box center [782, 474] width 56 height 37
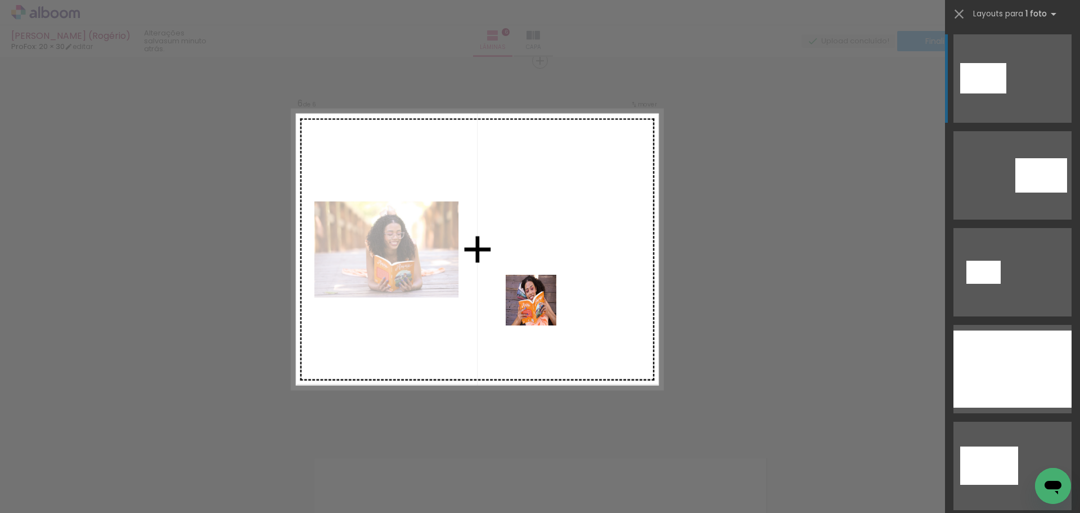
drag, startPoint x: 779, startPoint y: 492, endPoint x: 537, endPoint y: 304, distance: 306.2
click at [537, 304] on quentale-workspace at bounding box center [540, 256] width 1080 height 513
drag, startPoint x: 653, startPoint y: 470, endPoint x: 470, endPoint y: 243, distance: 291.7
click at [470, 243] on quentale-workspace at bounding box center [540, 256] width 1080 height 513
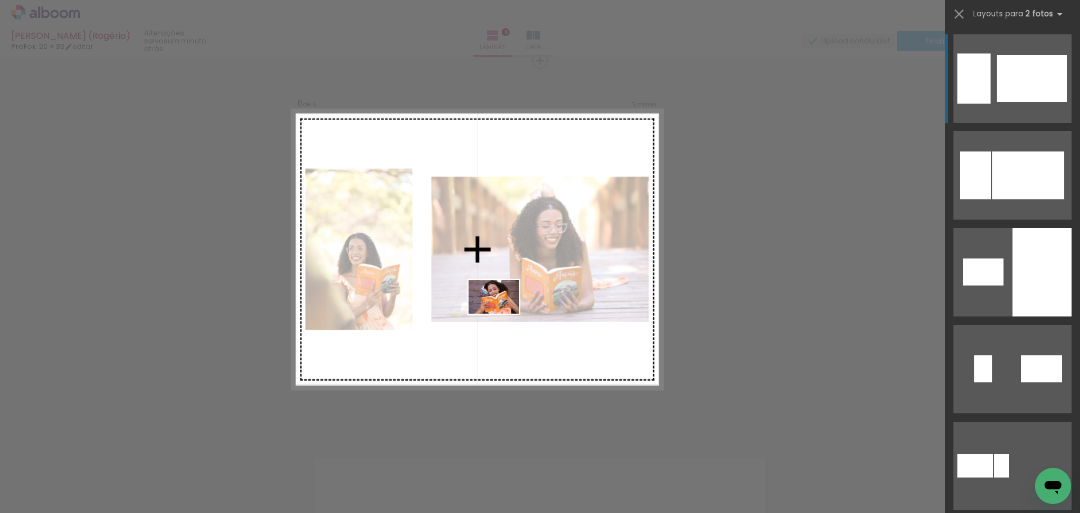
drag, startPoint x: 778, startPoint y: 472, endPoint x: 502, endPoint y: 313, distance: 318.1
click at [502, 313] on quentale-workspace at bounding box center [540, 256] width 1080 height 513
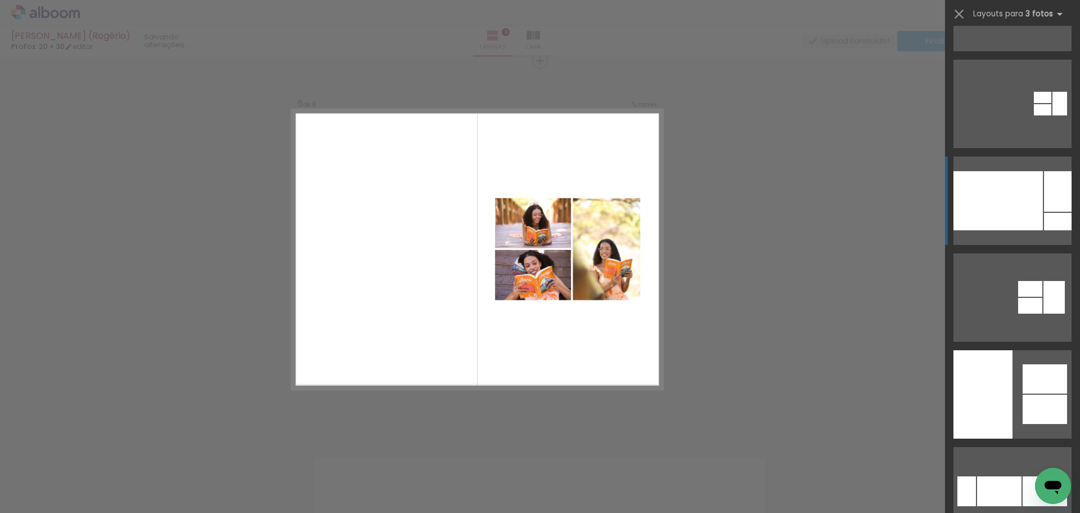
scroll to position [169, 0]
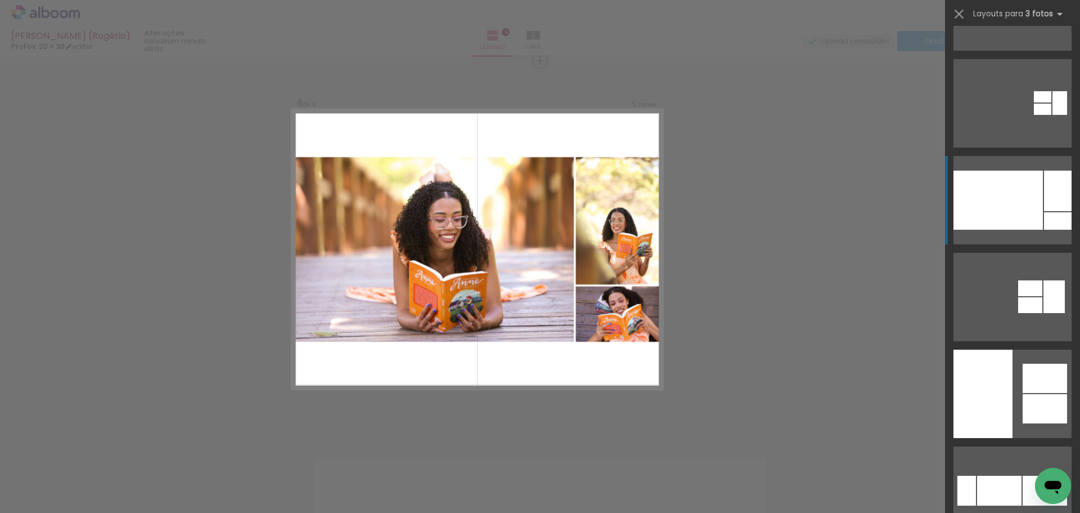
click at [1017, 217] on div at bounding box center [998, 199] width 89 height 59
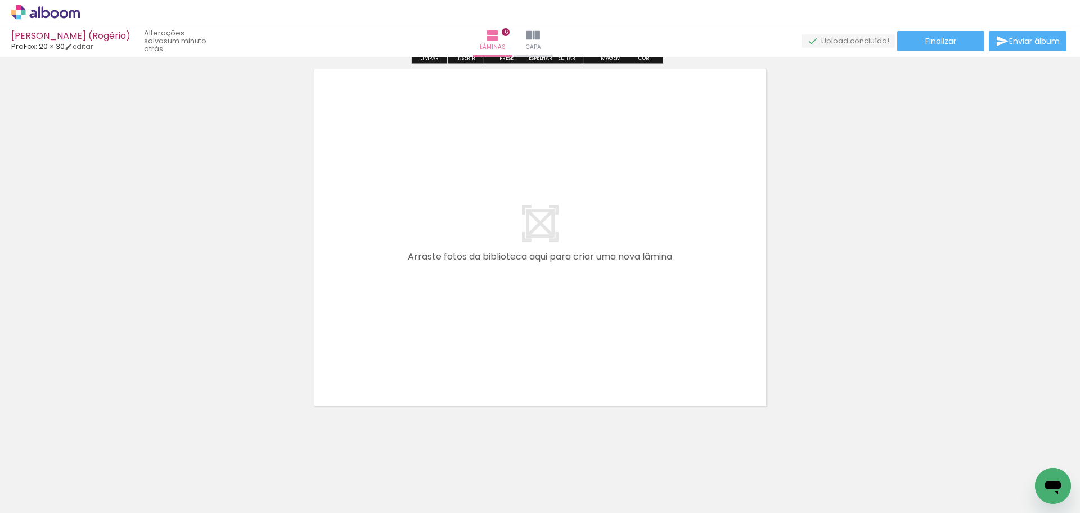
scroll to position [2293, 0]
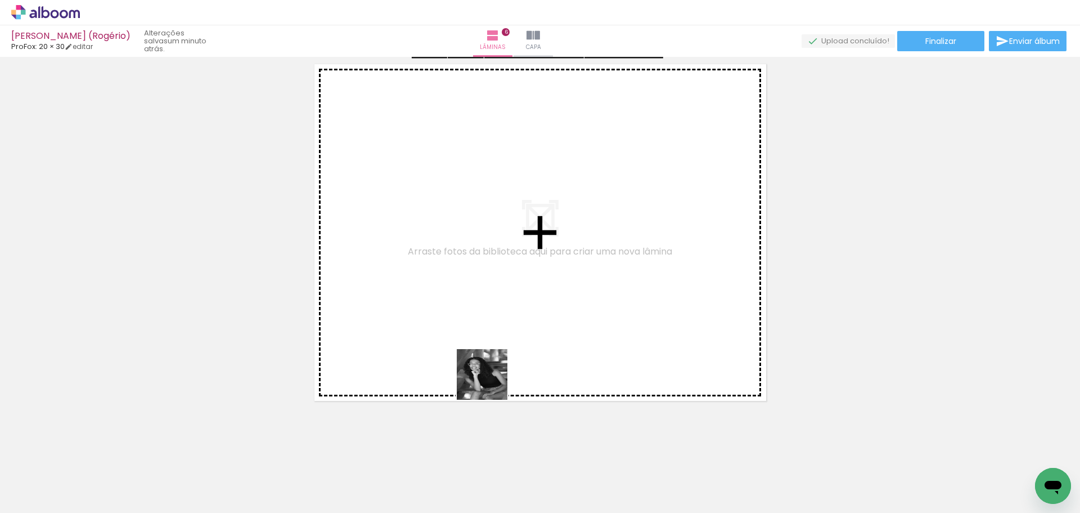
drag, startPoint x: 493, startPoint y: 397, endPoint x: 485, endPoint y: 320, distance: 78.0
click at [485, 320] on quentale-workspace at bounding box center [540, 256] width 1080 height 513
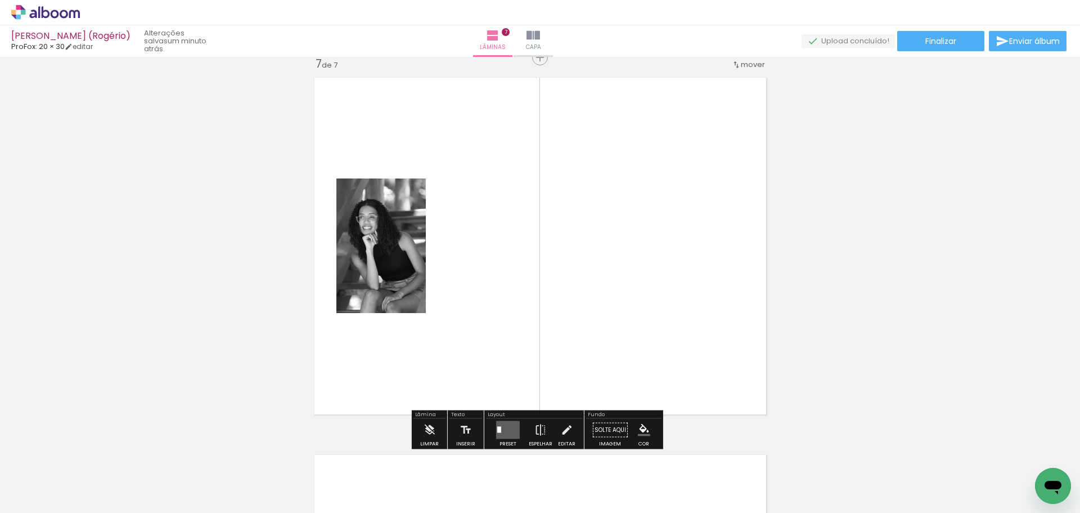
scroll to position [2276, 0]
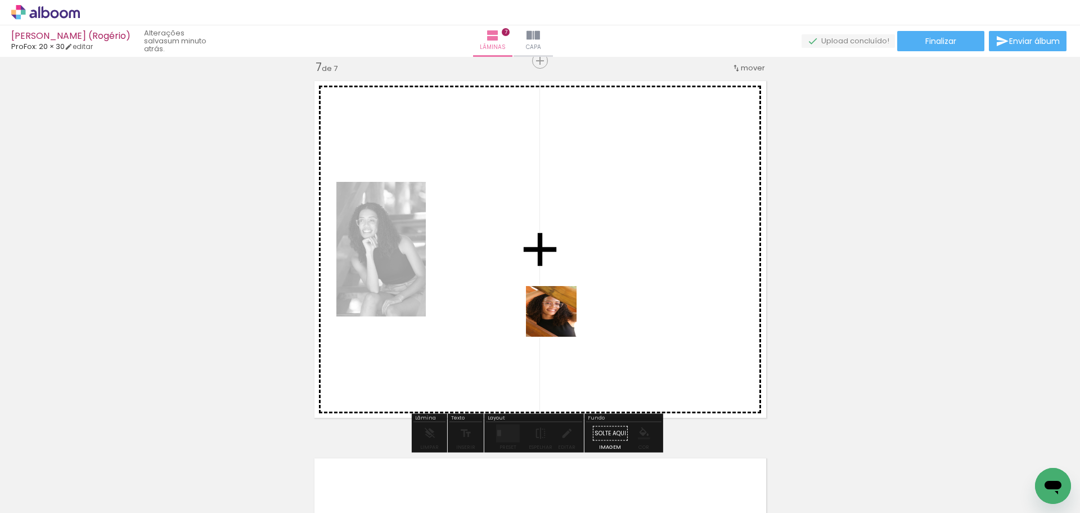
drag, startPoint x: 561, startPoint y: 354, endPoint x: 563, endPoint y: 279, distance: 74.9
click at [562, 280] on quentale-workspace at bounding box center [540, 256] width 1080 height 513
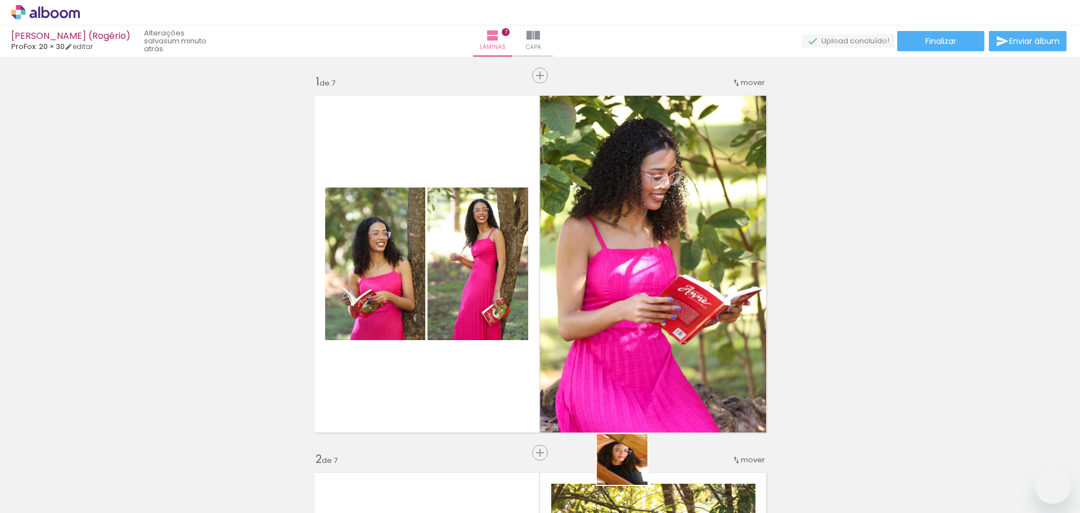
click at [597, 234] on quentale-workspace at bounding box center [540, 256] width 1080 height 513
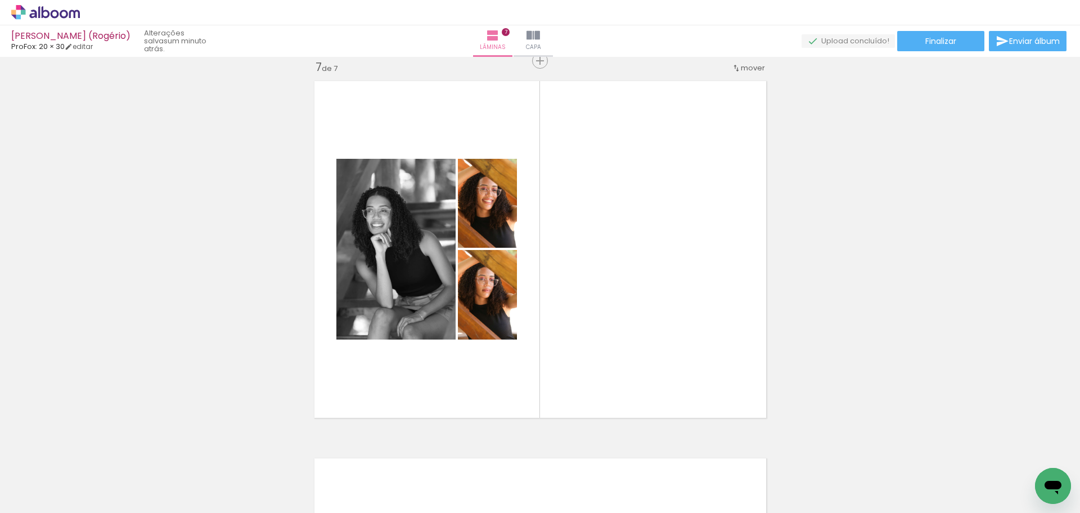
scroll to position [0, 906]
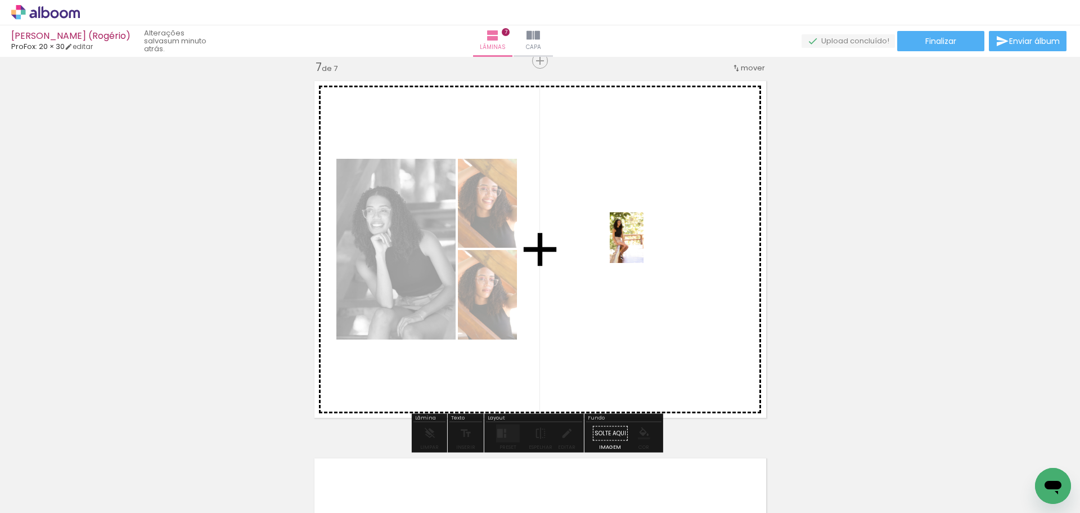
drag, startPoint x: 603, startPoint y: 480, endPoint x: 645, endPoint y: 255, distance: 229.4
click at [644, 243] on quentale-workspace at bounding box center [540, 256] width 1080 height 513
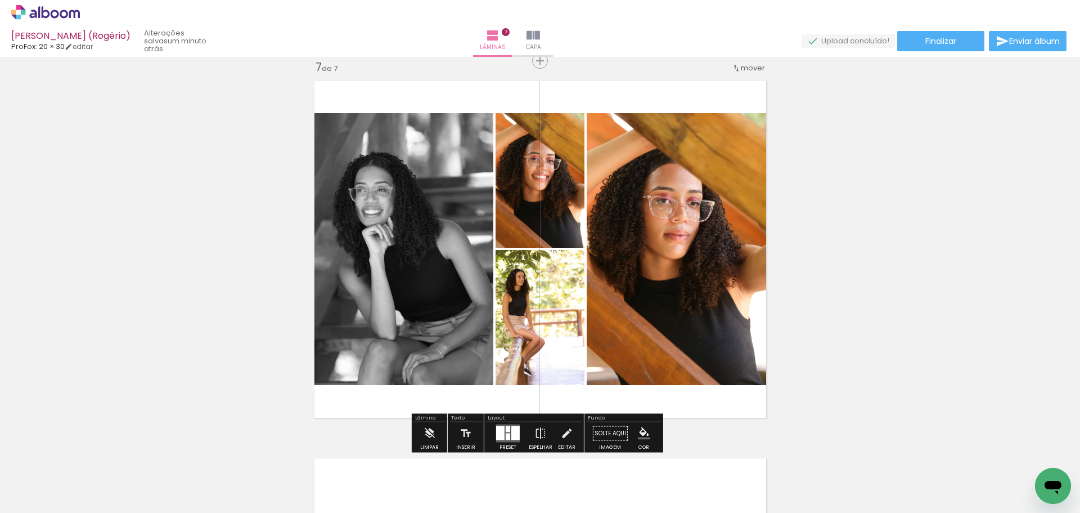
click at [511, 434] on div at bounding box center [515, 433] width 8 height 14
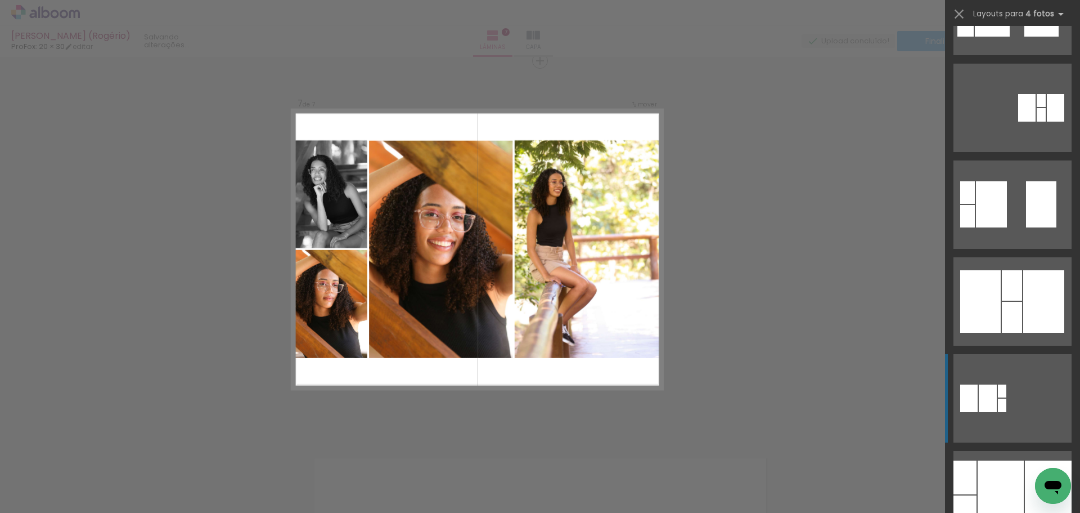
scroll to position [1744, 0]
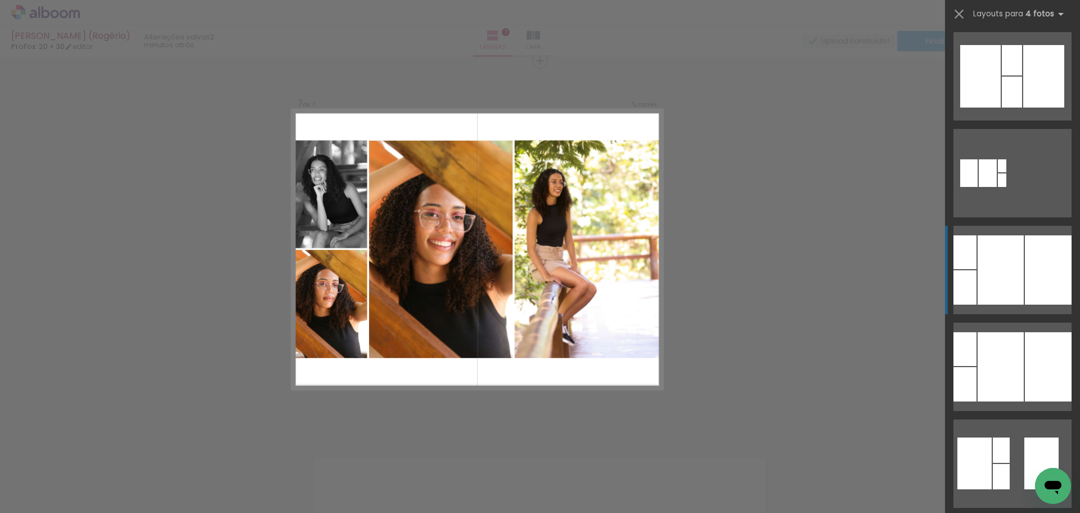
click at [1001, 290] on div at bounding box center [1001, 269] width 46 height 69
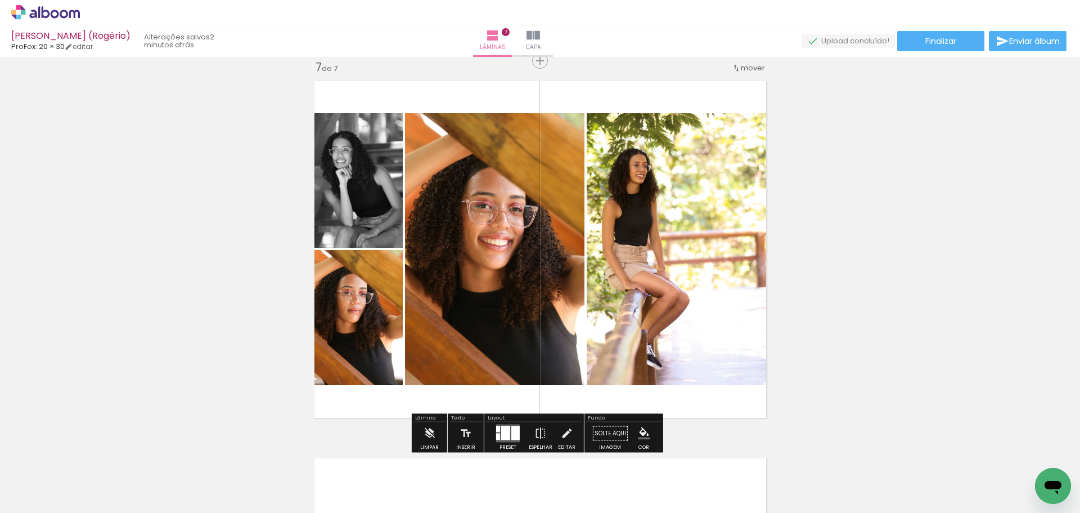
click at [506, 433] on div at bounding box center [505, 433] width 9 height 14
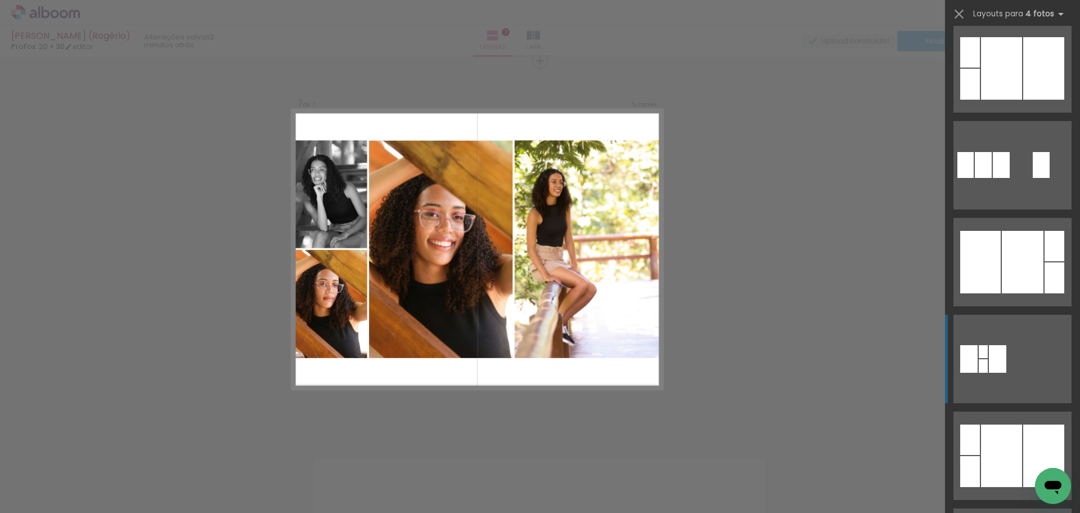
scroll to position [2723, 0]
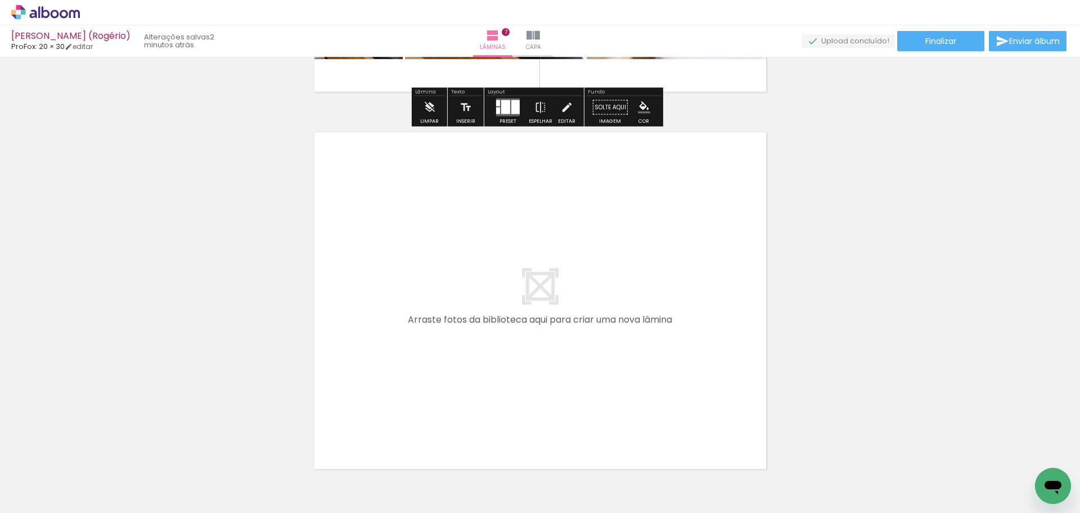
scroll to position [2670, 0]
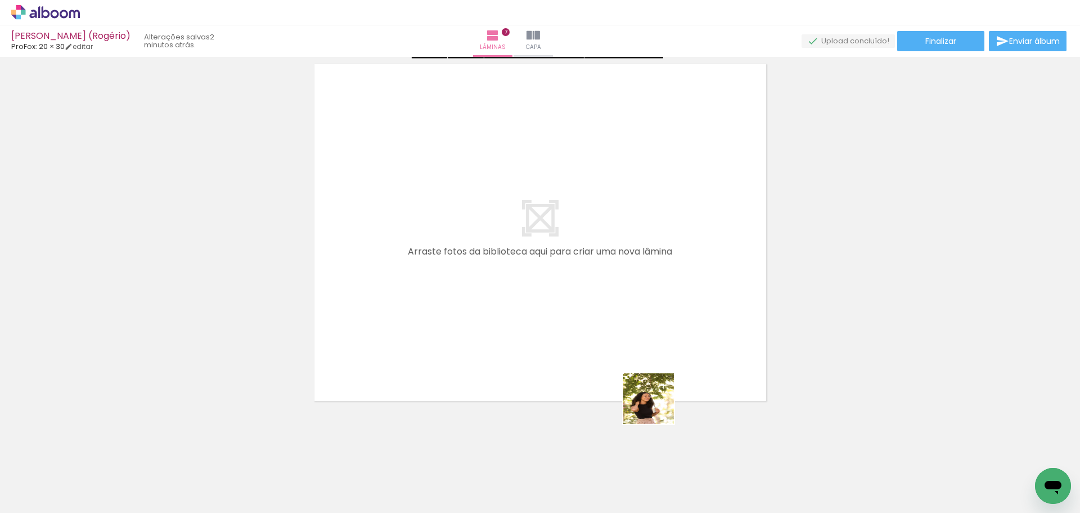
drag, startPoint x: 672, startPoint y: 468, endPoint x: 613, endPoint y: 273, distance: 203.6
click at [613, 273] on quentale-workspace at bounding box center [540, 256] width 1080 height 513
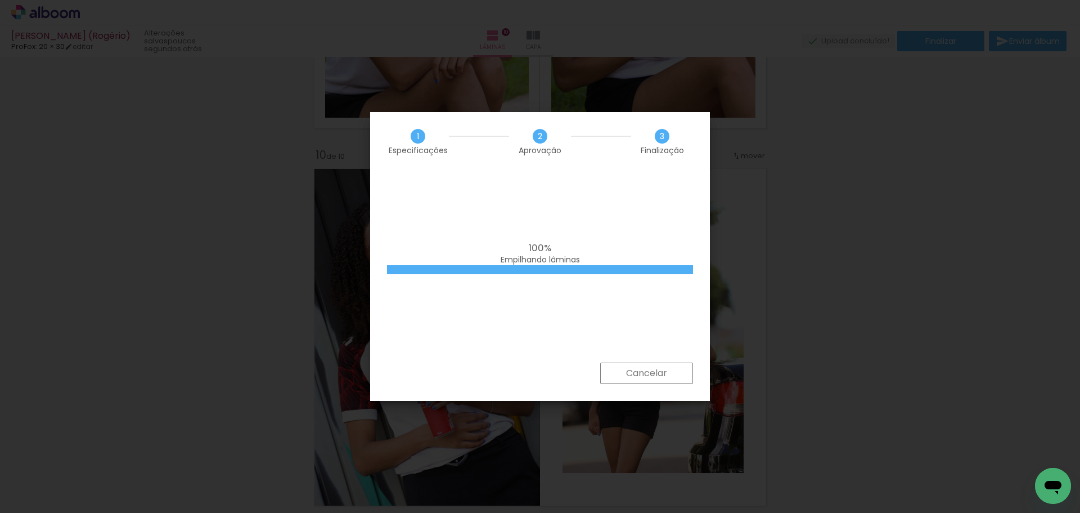
scroll to position [290, 0]
